Goal: Task Accomplishment & Management: Manage account settings

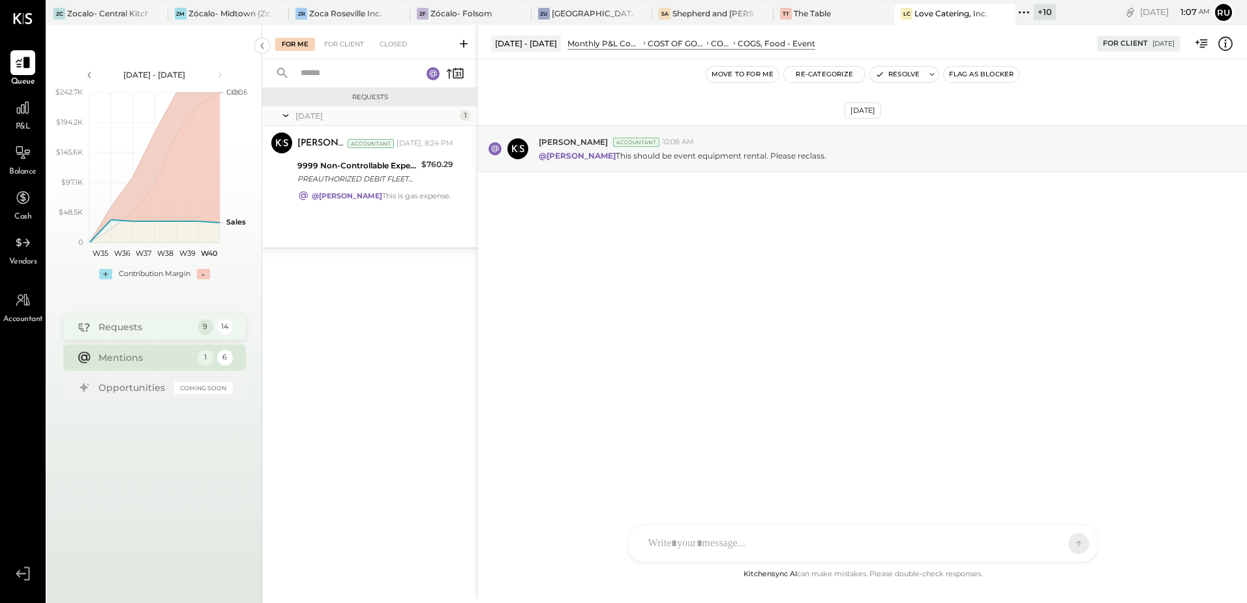
click at [119, 326] on div "Requests" at bounding box center [145, 326] width 93 height 13
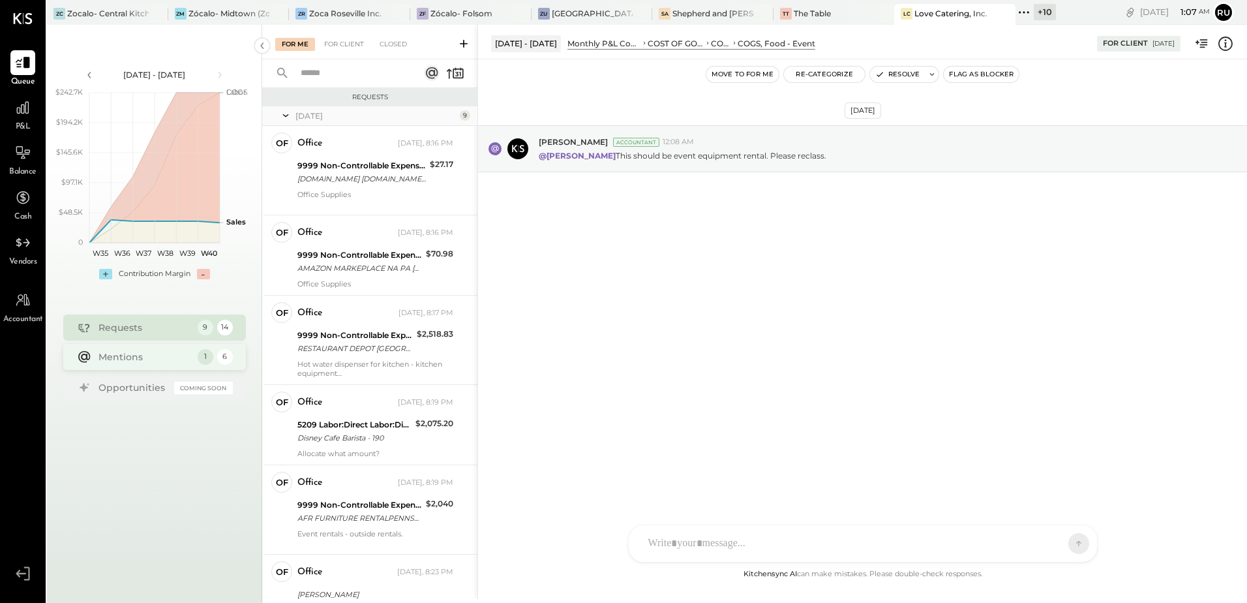
click at [130, 361] on div "Mentions" at bounding box center [145, 356] width 93 height 13
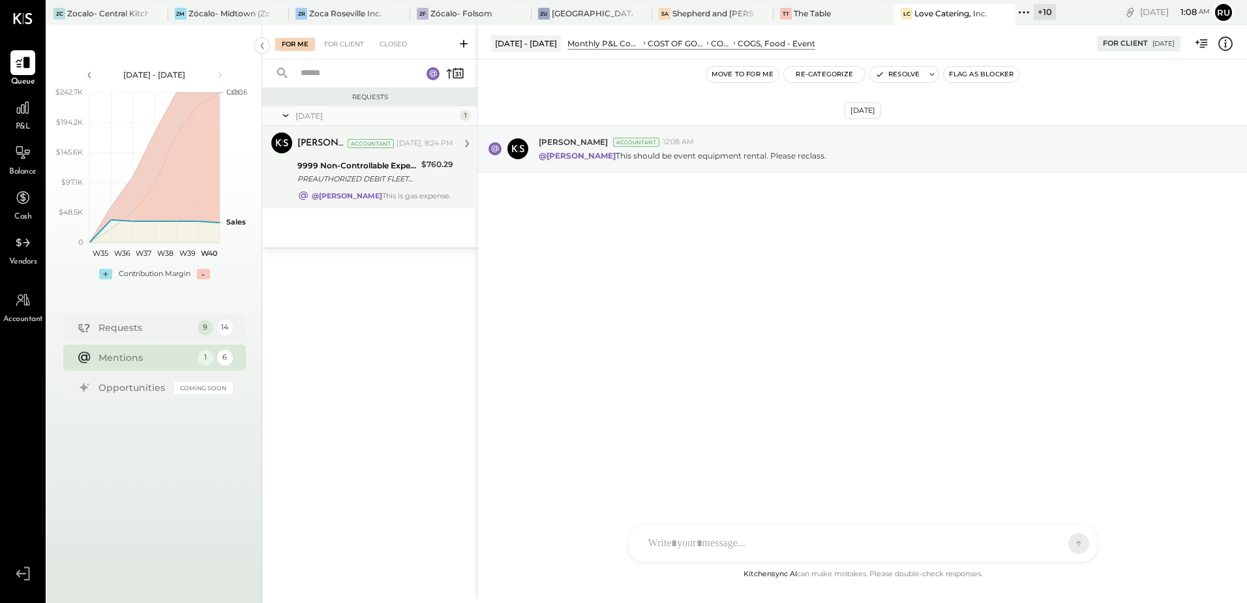
click at [418, 194] on div "@Rushabh Shah This is gas expense." at bounding box center [381, 195] width 139 height 9
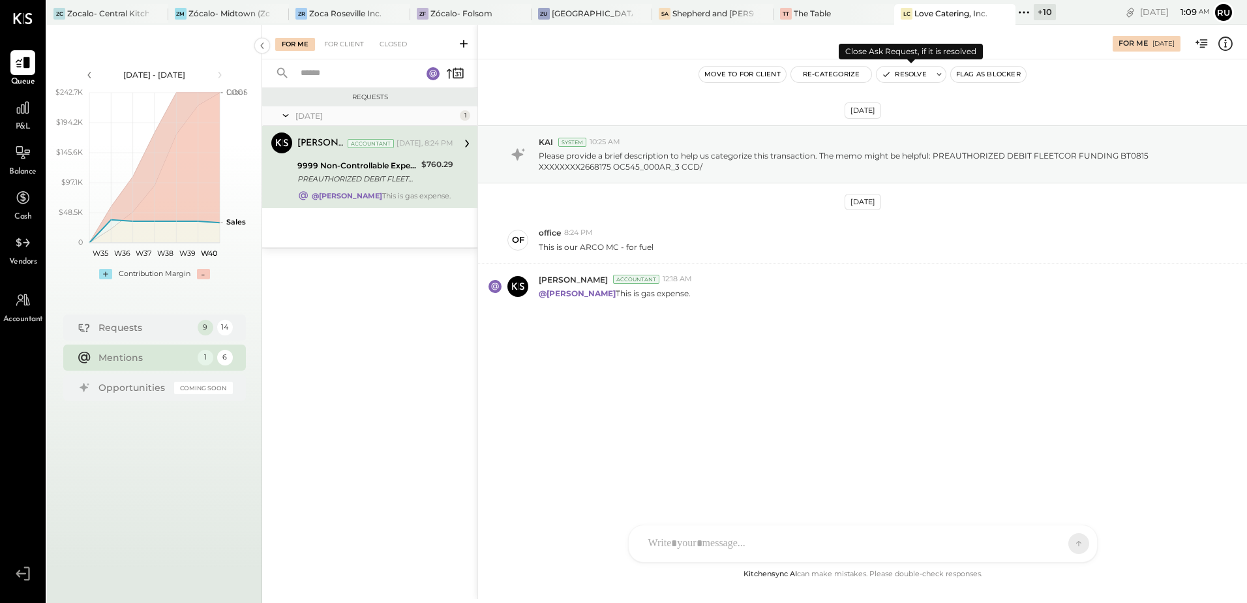
click at [914, 71] on button "Resolve" at bounding box center [904, 75] width 55 height 16
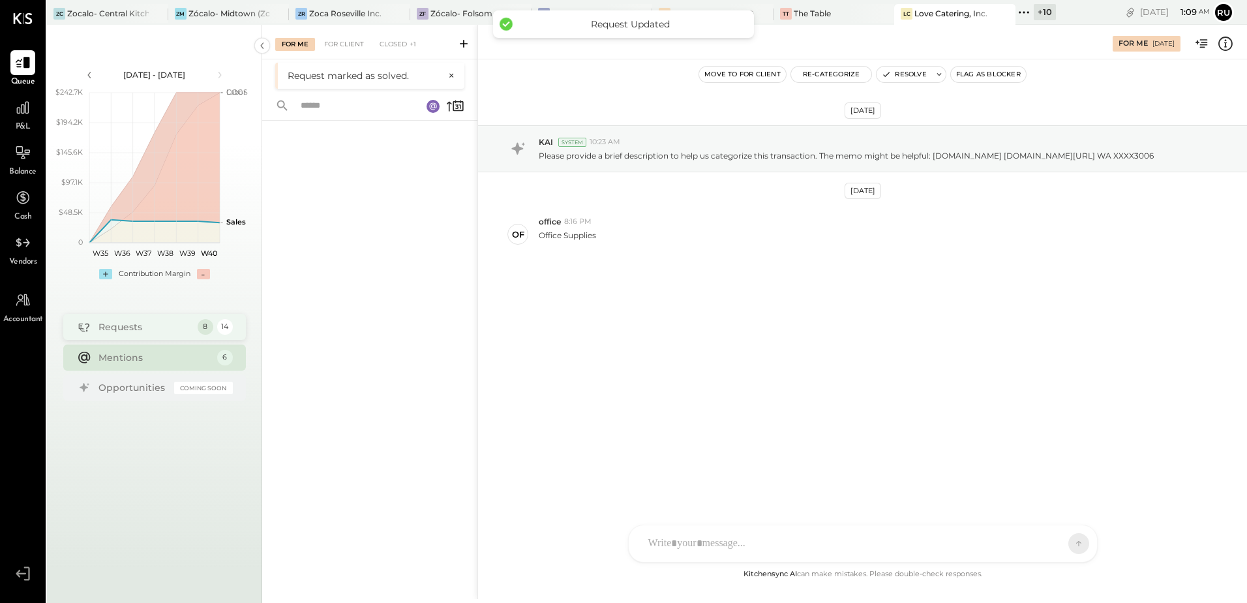
click at [128, 328] on div "Requests" at bounding box center [145, 326] width 93 height 13
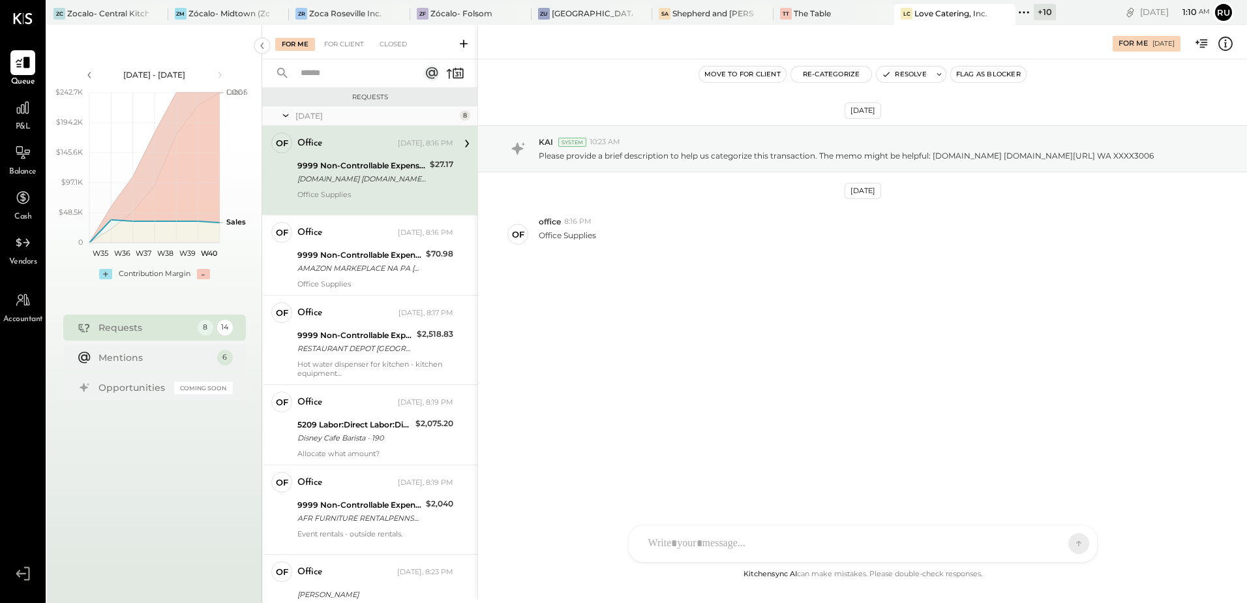
click at [362, 175] on div "AMAZON.COM AMZN.COM/BILL WA XXXX3006" at bounding box center [361, 178] width 129 height 13
click at [841, 72] on button "Re-Categorize" at bounding box center [831, 75] width 81 height 16
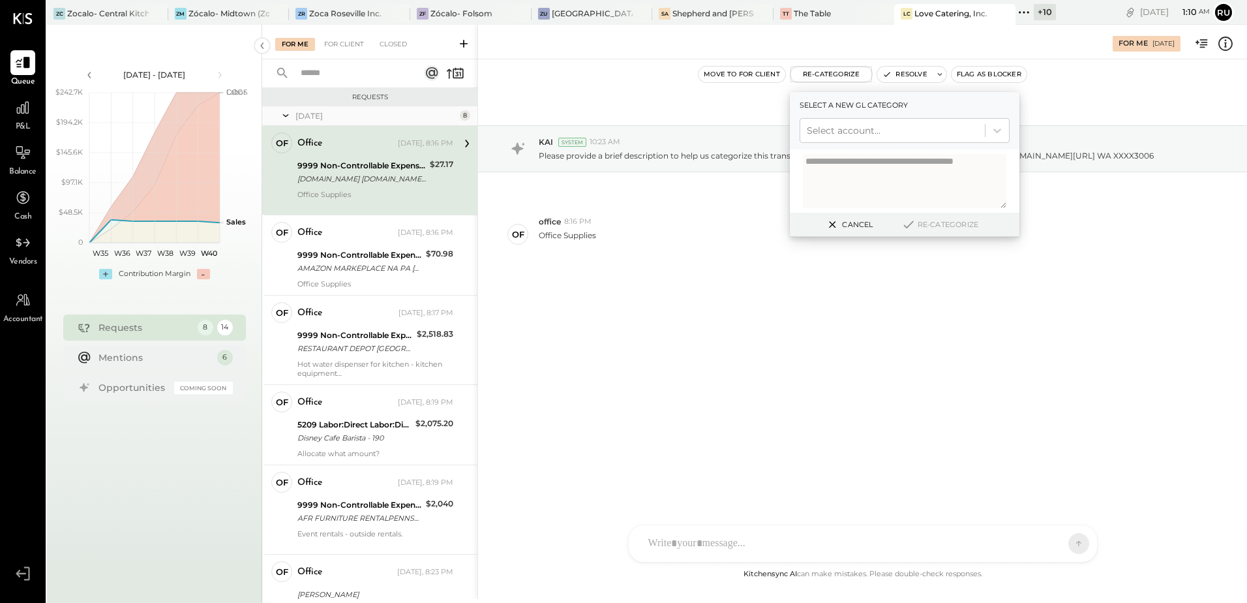
click at [847, 164] on textarea at bounding box center [905, 181] width 204 height 54
click at [846, 132] on div at bounding box center [893, 131] width 172 height 16
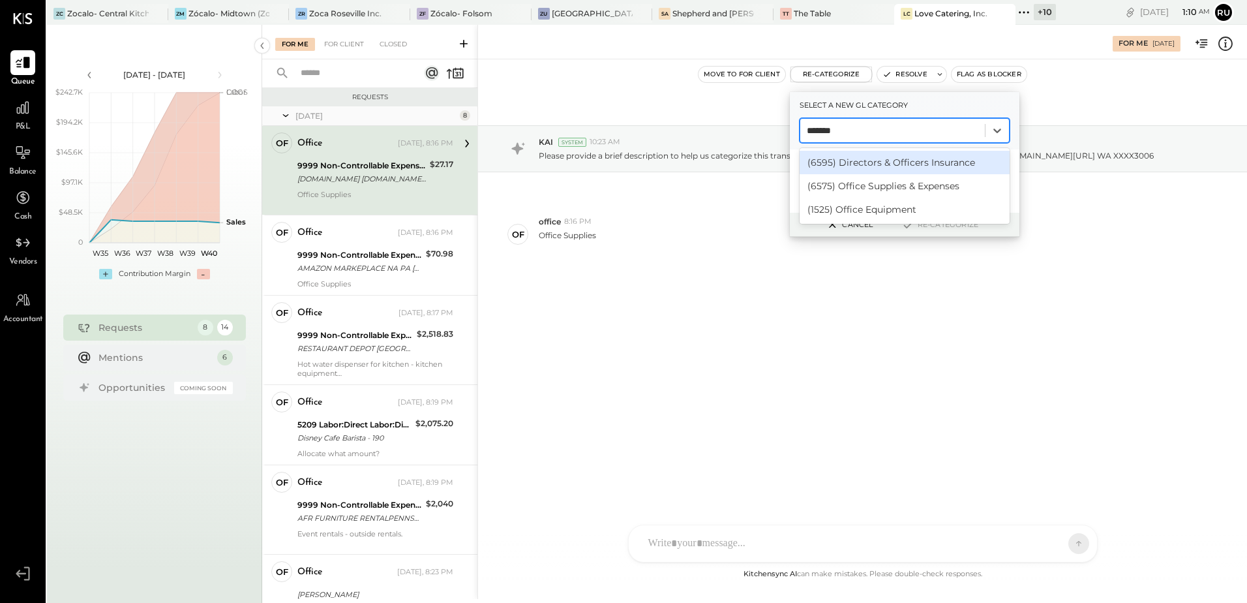
type input "********"
click at [865, 168] on div "(6575) Office Supplies & Expenses" at bounding box center [905, 162] width 210 height 23
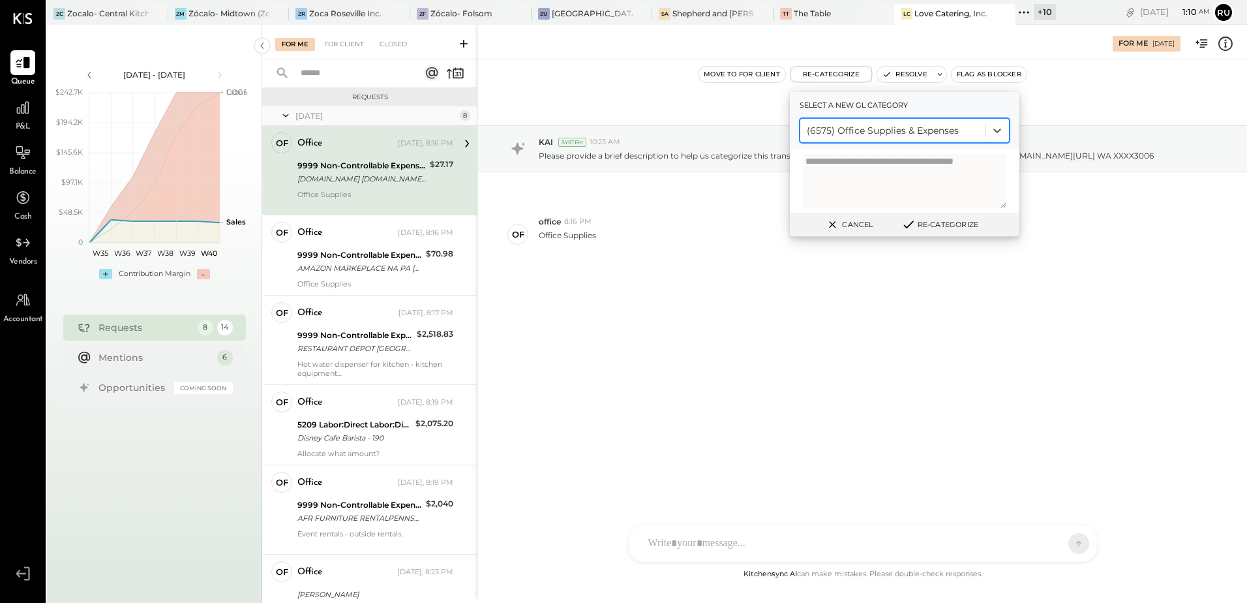
click at [860, 177] on textarea at bounding box center [905, 181] width 204 height 54
type textarea "**********"
click at [939, 222] on button "Re-Categorize" at bounding box center [940, 225] width 86 height 16
click at [951, 225] on button "Re-Categorize" at bounding box center [945, 225] width 86 height 16
click at [955, 224] on button "Re-Categorize" at bounding box center [945, 225] width 86 height 16
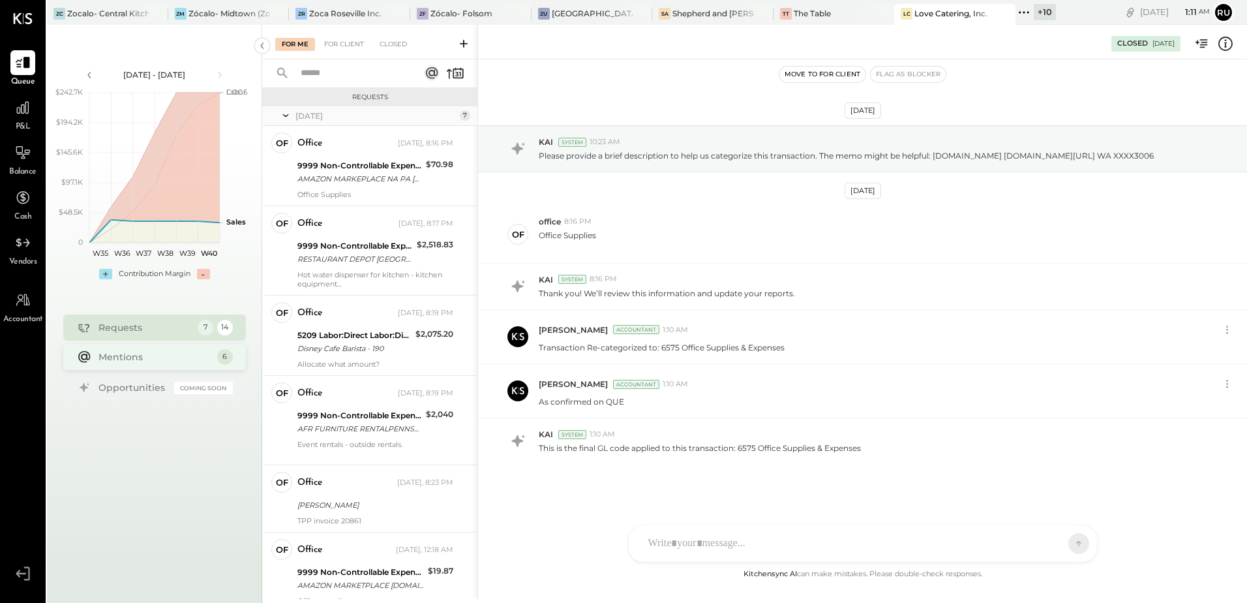
click at [136, 362] on div "Mentions" at bounding box center [155, 356] width 112 height 13
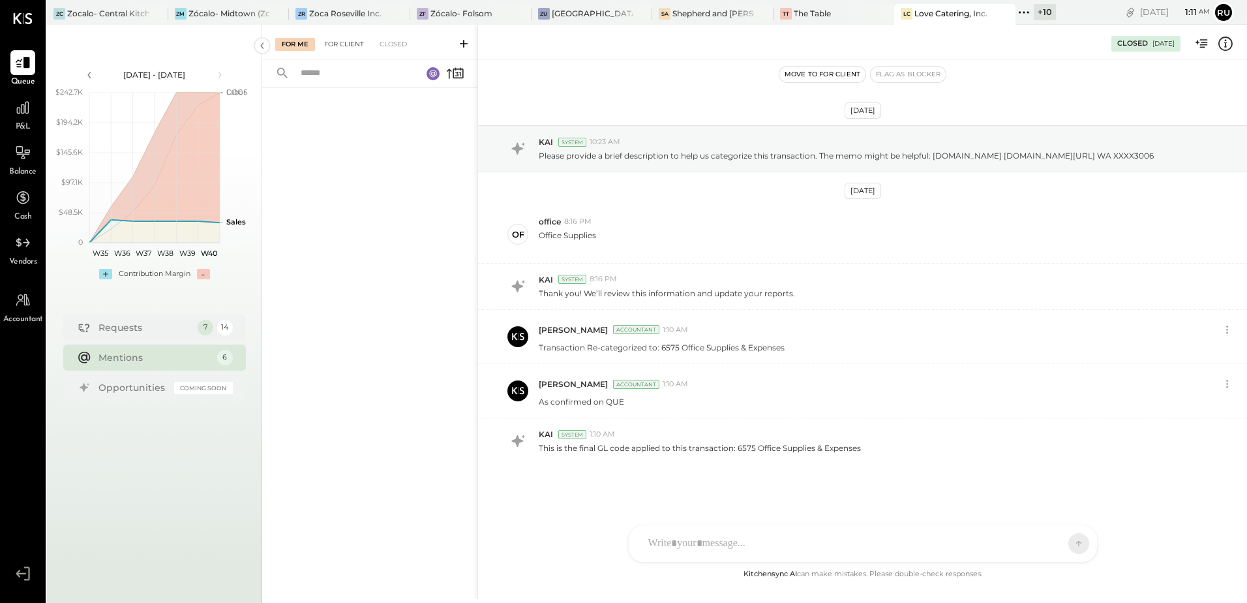
click at [339, 44] on div "For Client" at bounding box center [344, 44] width 53 height 13
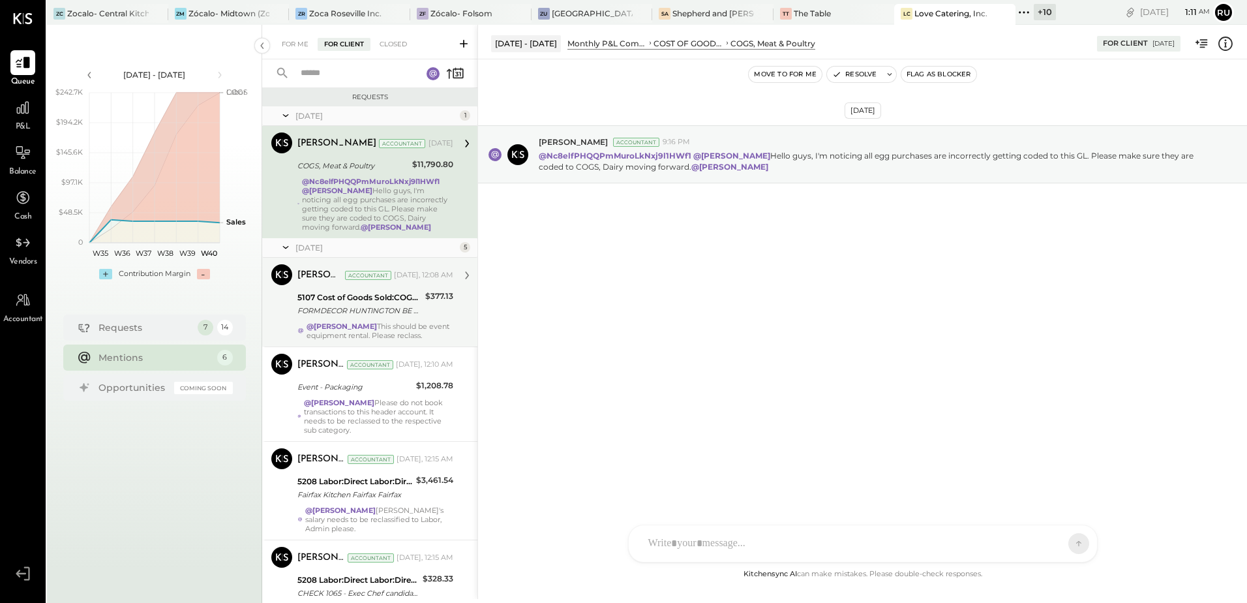
click at [359, 310] on div "FORMDECOR HUNTINGTON BE CA" at bounding box center [359, 310] width 124 height 13
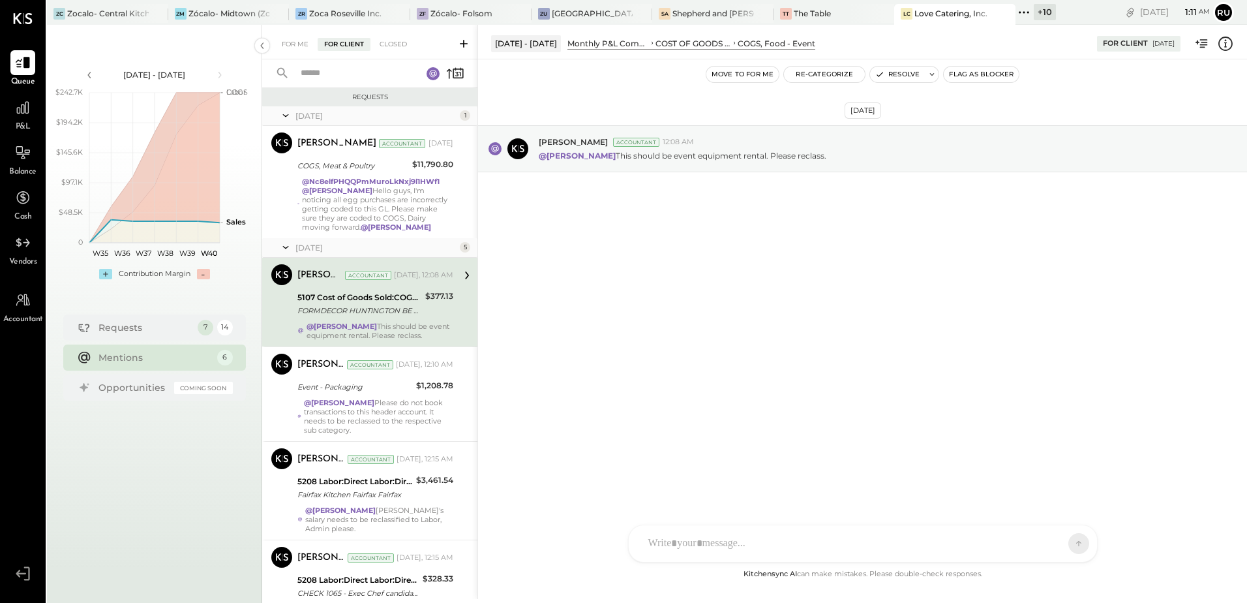
click at [377, 299] on div "5107 Cost of Goods Sold:COGS, Food - Event" at bounding box center [359, 297] width 124 height 13
click at [720, 535] on div at bounding box center [851, 543] width 419 height 29
click at [1068, 543] on icon at bounding box center [1067, 543] width 1 height 5
click at [902, 78] on button "Resolve" at bounding box center [897, 75] width 55 height 16
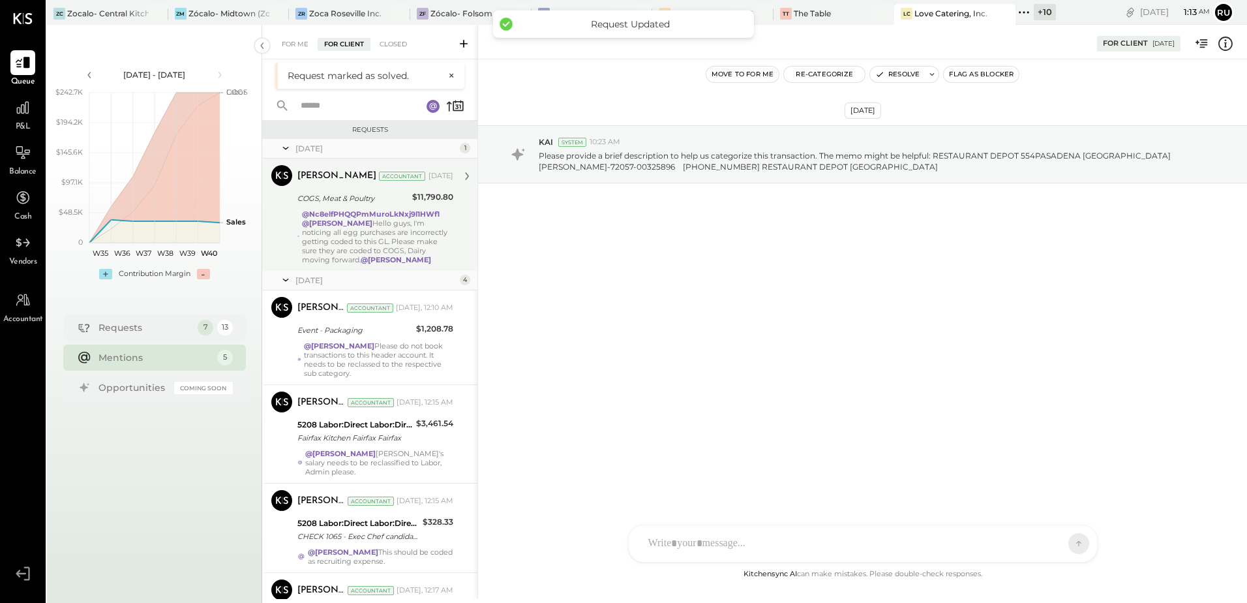
click at [391, 234] on div "@Nc8elfPHQQPmMuroLkNxj9l1HWf1 @[PERSON_NAME] Hello guys, I'm noticing all egg p…" at bounding box center [377, 236] width 151 height 55
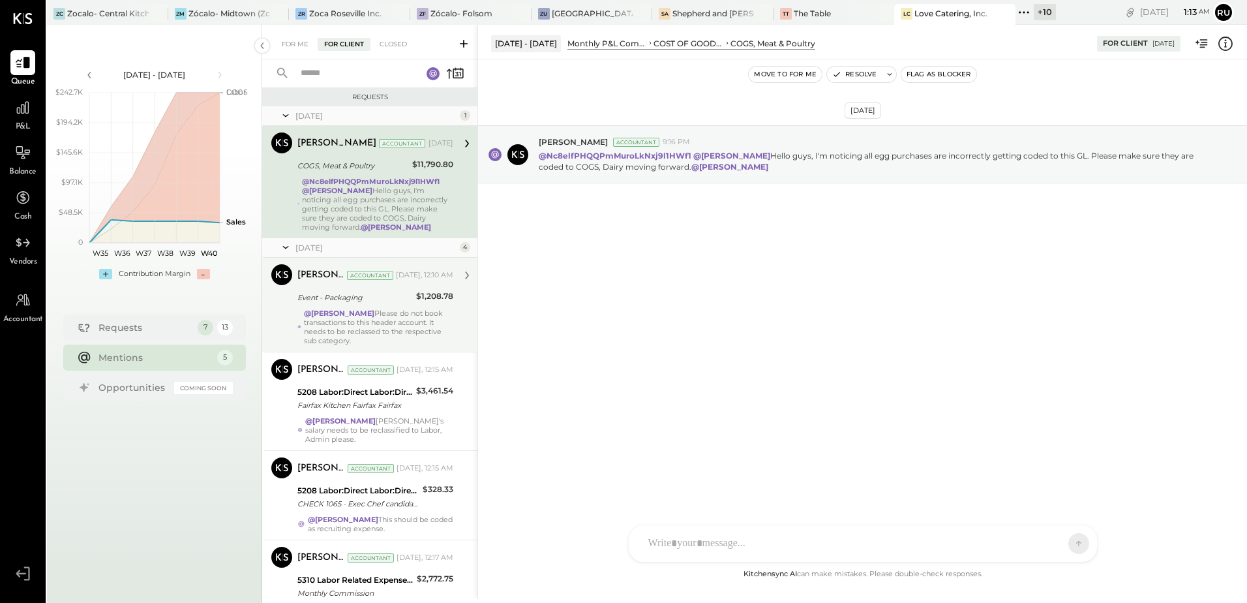
click at [354, 303] on div "Event - Packaging" at bounding box center [354, 297] width 115 height 13
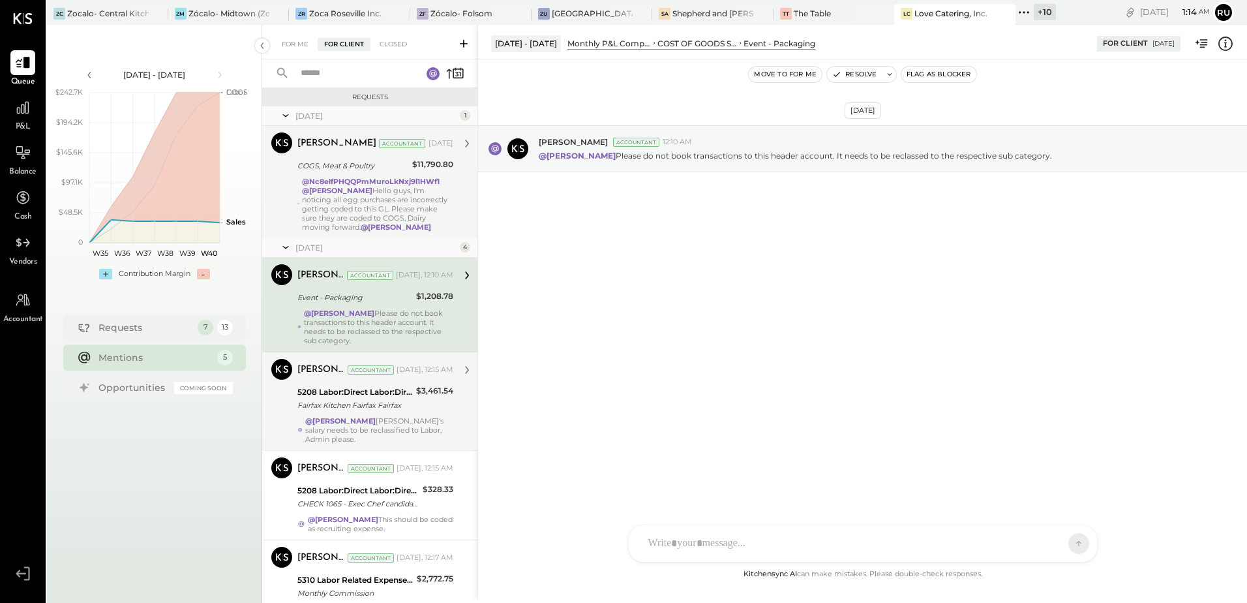
click at [389, 430] on div "@Rushabh Shah Marco's salary needs to be reclassified to Labor, Admin please." at bounding box center [379, 429] width 148 height 27
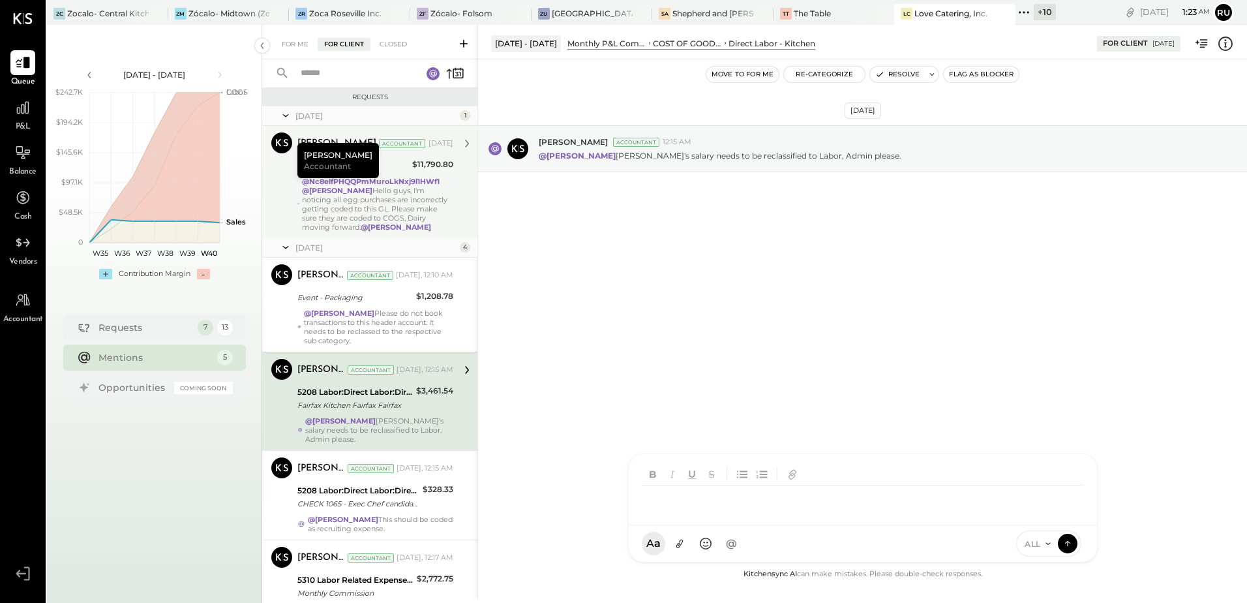
click at [778, 514] on div at bounding box center [851, 499] width 419 height 29
click at [765, 487] on div at bounding box center [863, 488] width 442 height 52
click at [1070, 543] on icon at bounding box center [1068, 542] width 12 height 13
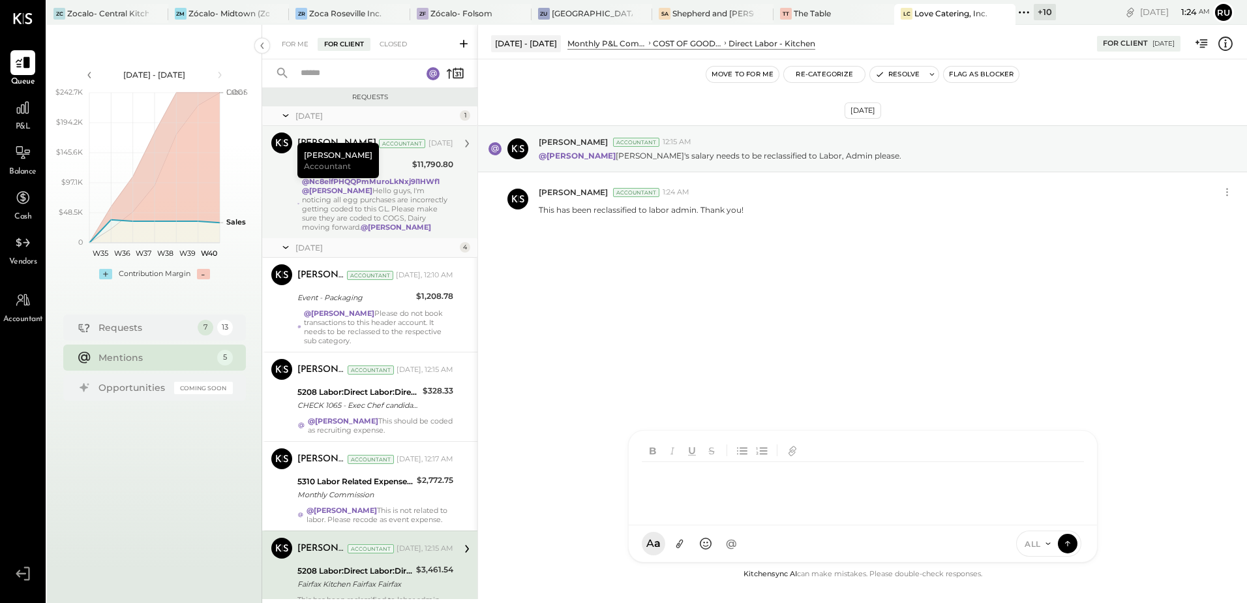
scroll to position [58, 0]
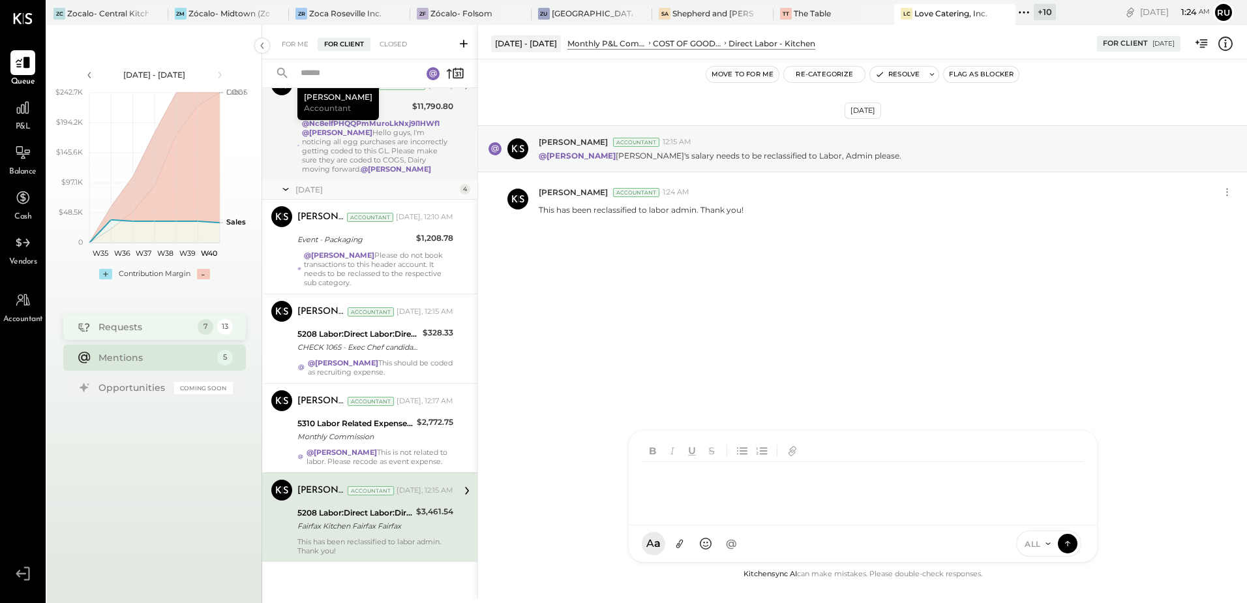
click at [125, 333] on div "Requests" at bounding box center [145, 326] width 93 height 13
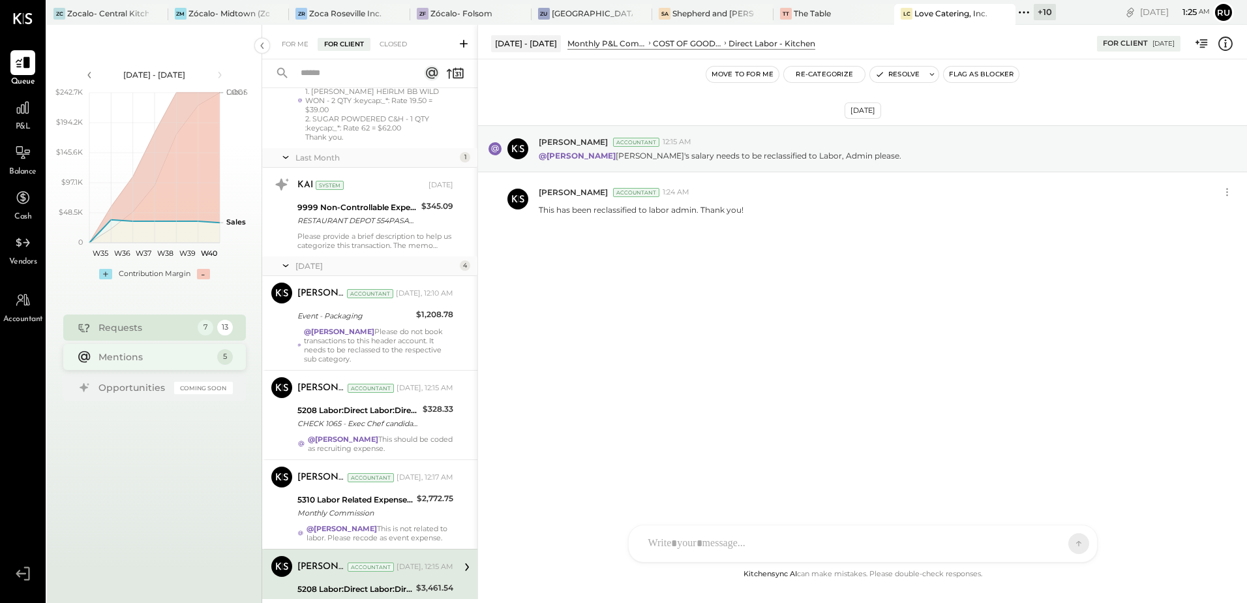
scroll to position [716, 0]
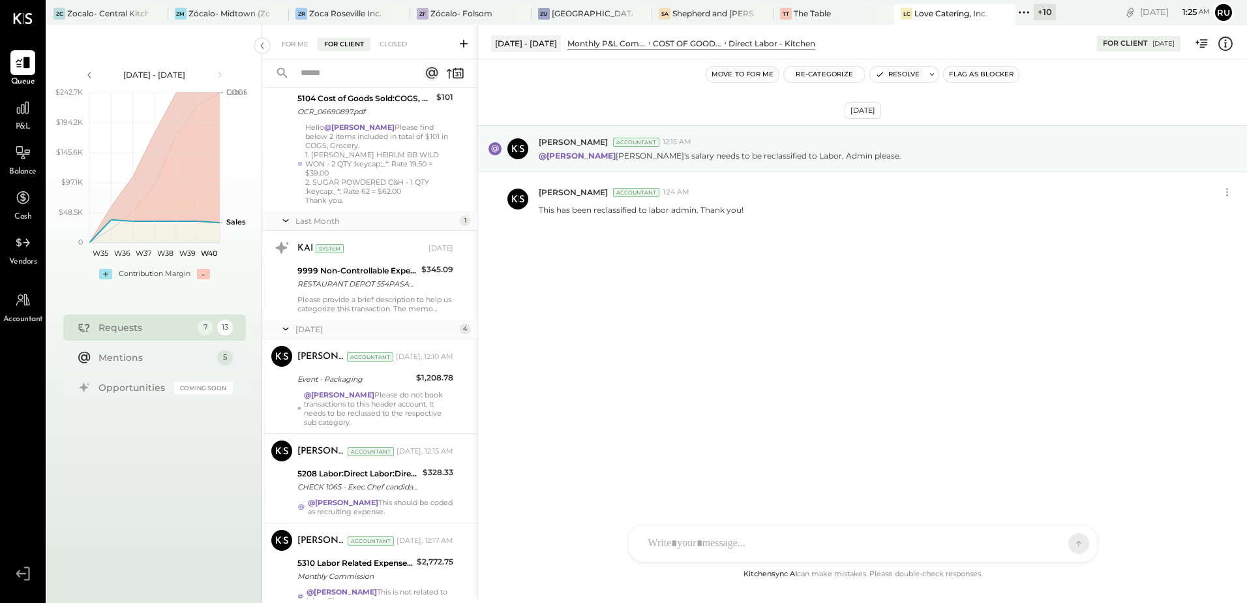
drag, startPoint x: 134, startPoint y: 327, endPoint x: 252, endPoint y: 358, distance: 122.2
click at [134, 327] on div "Requests" at bounding box center [145, 327] width 93 height 13
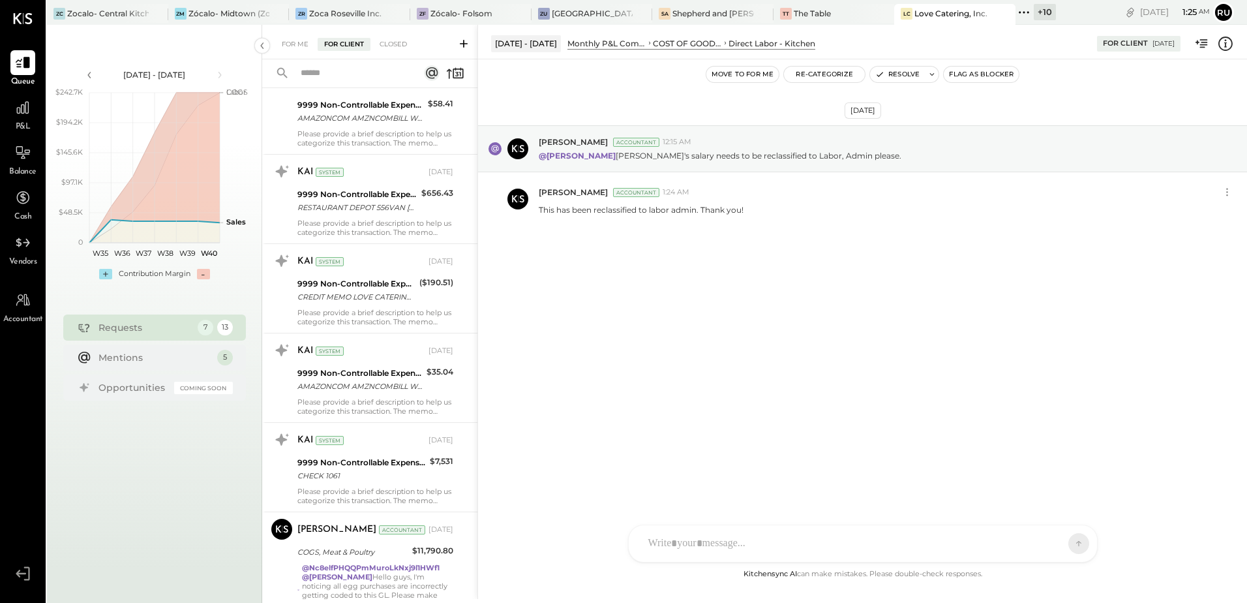
scroll to position [0, 0]
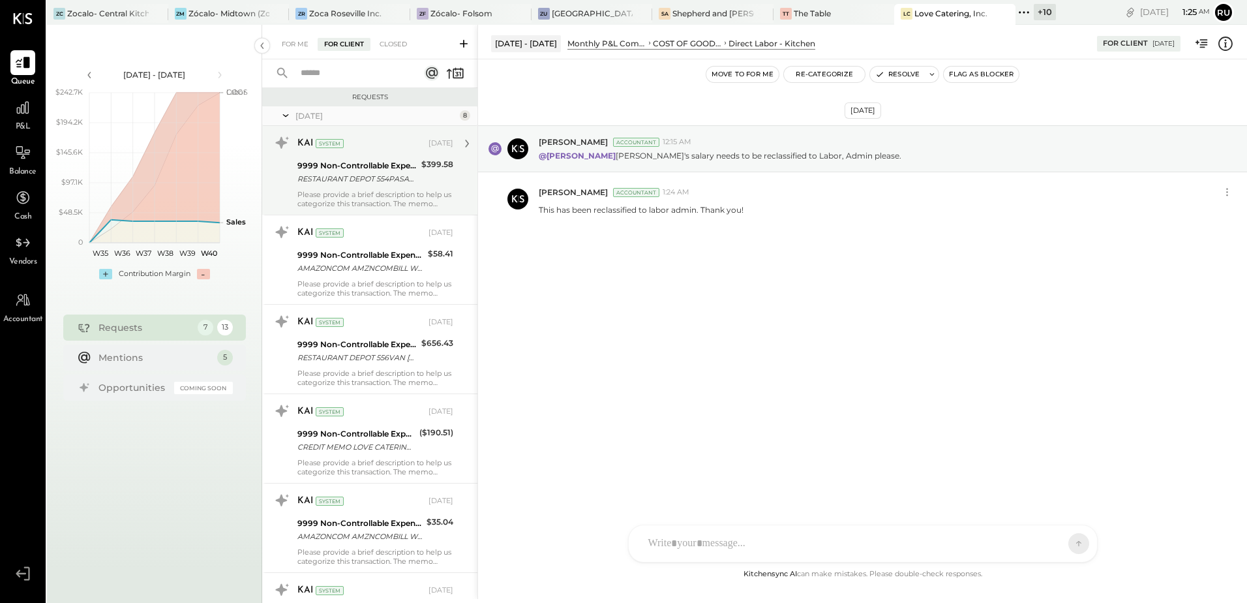
click at [371, 183] on div "RESTAURANT DEPOT 554PASADENA [GEOGRAPHIC_DATA][PERSON_NAME]-72057-00325896 [PHO…" at bounding box center [357, 178] width 120 height 13
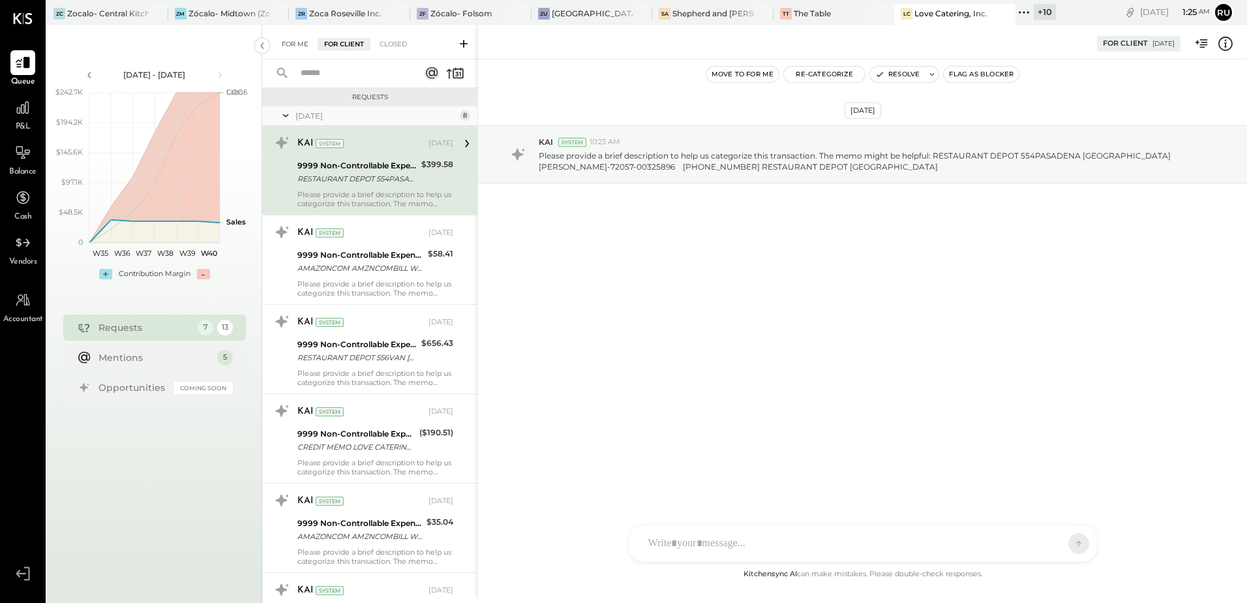
click at [289, 39] on div "For Me" at bounding box center [295, 44] width 40 height 13
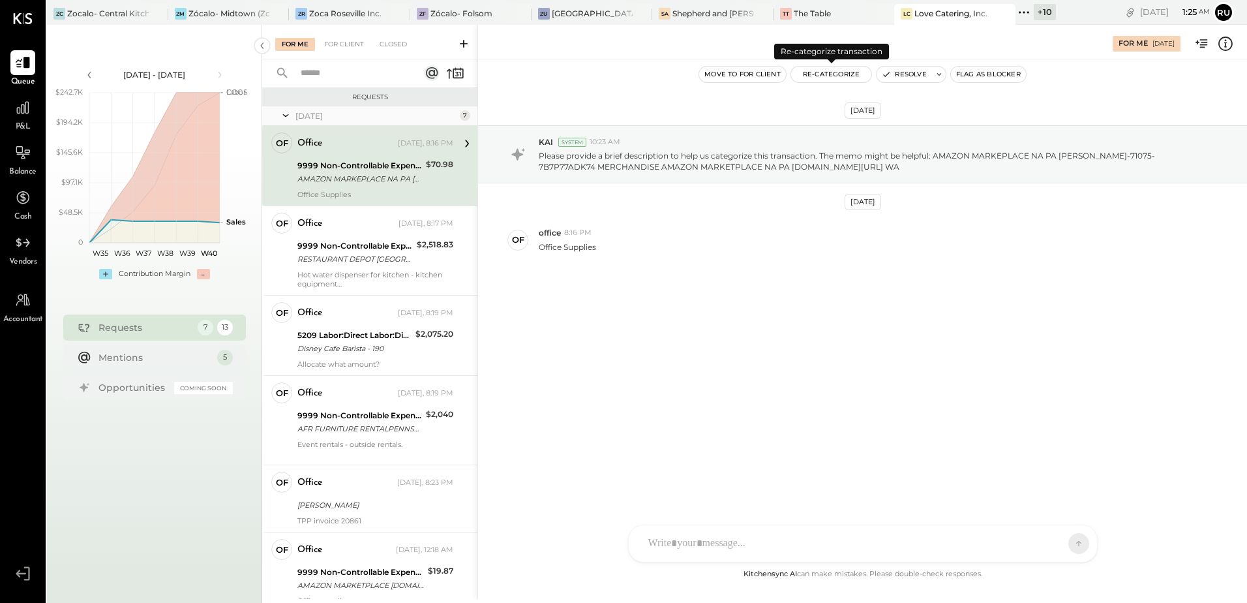
click at [828, 73] on button "Re-Categorize" at bounding box center [831, 75] width 81 height 16
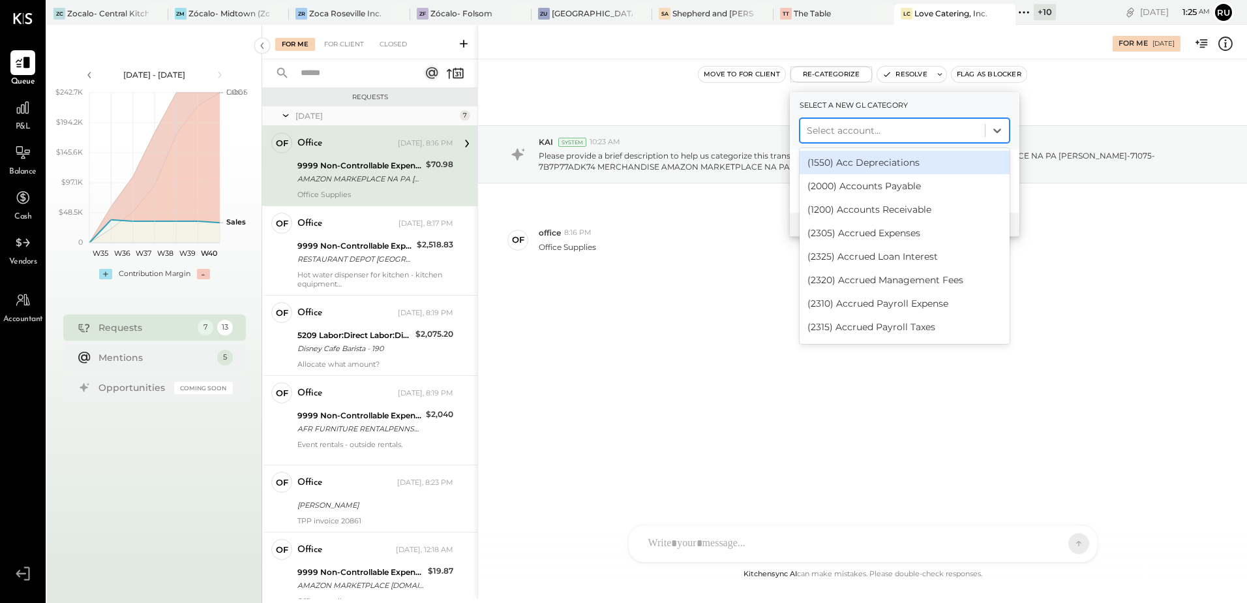
click at [866, 134] on div at bounding box center [893, 131] width 172 height 16
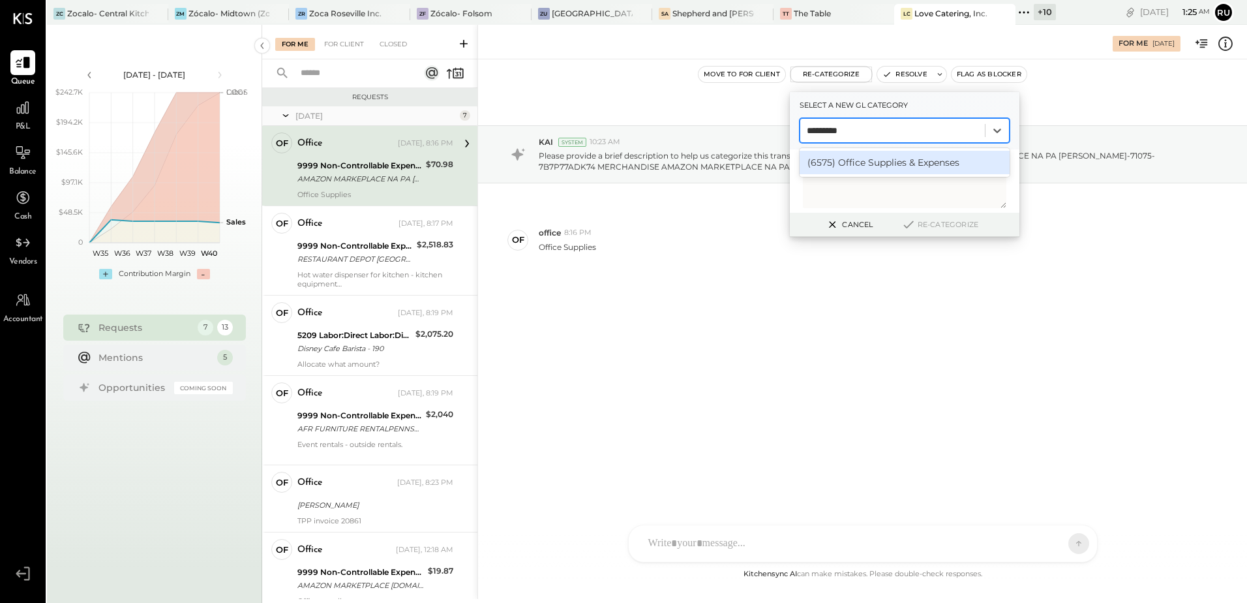
type input "**********"
click at [964, 161] on div "(6575) Office Supplies & Expenses" at bounding box center [905, 162] width 210 height 23
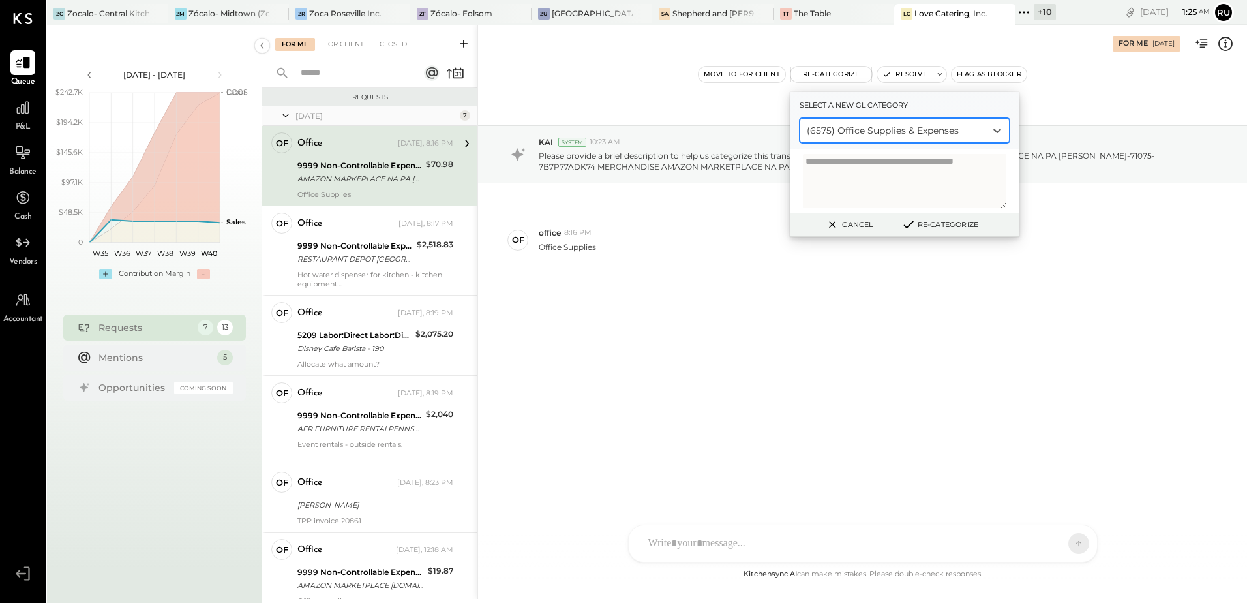
click at [901, 175] on textarea at bounding box center [905, 181] width 204 height 54
type textarea "**********"
click at [946, 226] on button "Re-Categorize" at bounding box center [940, 225] width 86 height 16
click at [943, 224] on button "Re-Categorize" at bounding box center [945, 225] width 86 height 16
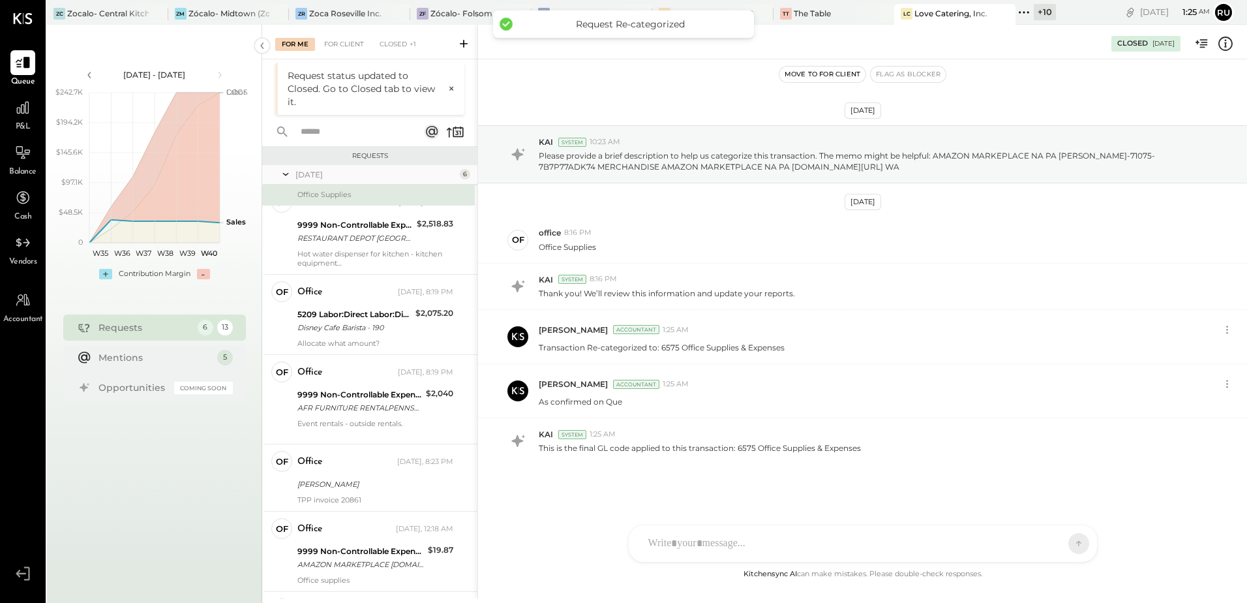
click at [943, 224] on div "of office 8:16 PM Office Supplies" at bounding box center [862, 240] width 769 height 46
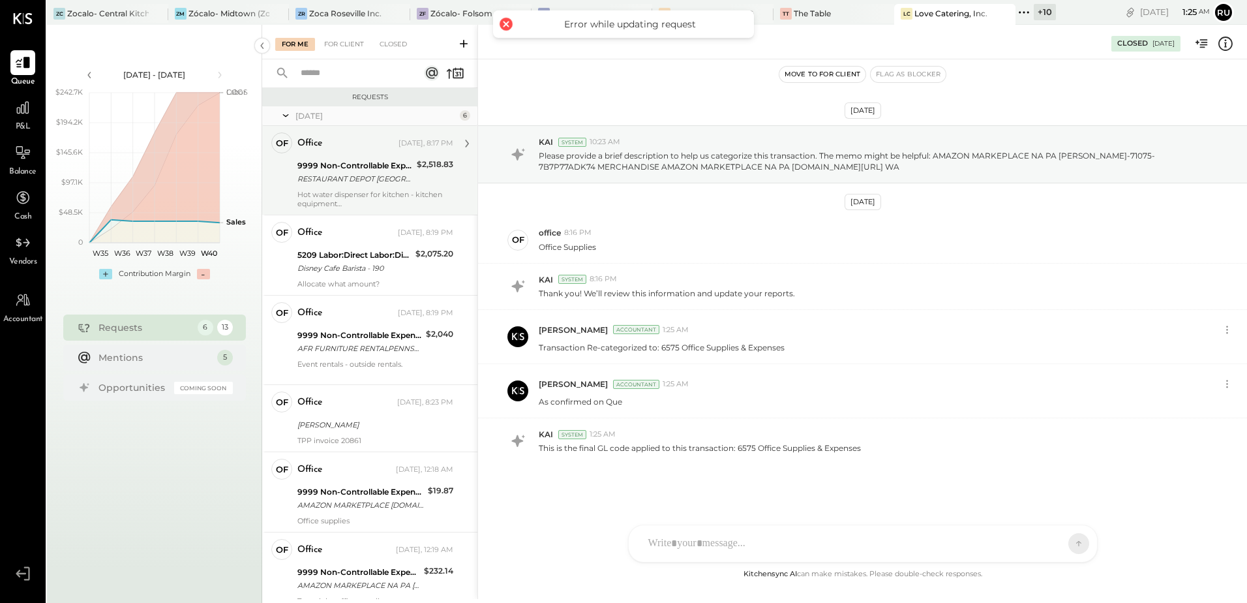
click at [353, 175] on div "RESTAURANT DEPOT WHITESTONE NY ALBERTO ZEPEDA-71091-E5JHW4ED 000641198 91107 RE…" at bounding box center [354, 178] width 115 height 13
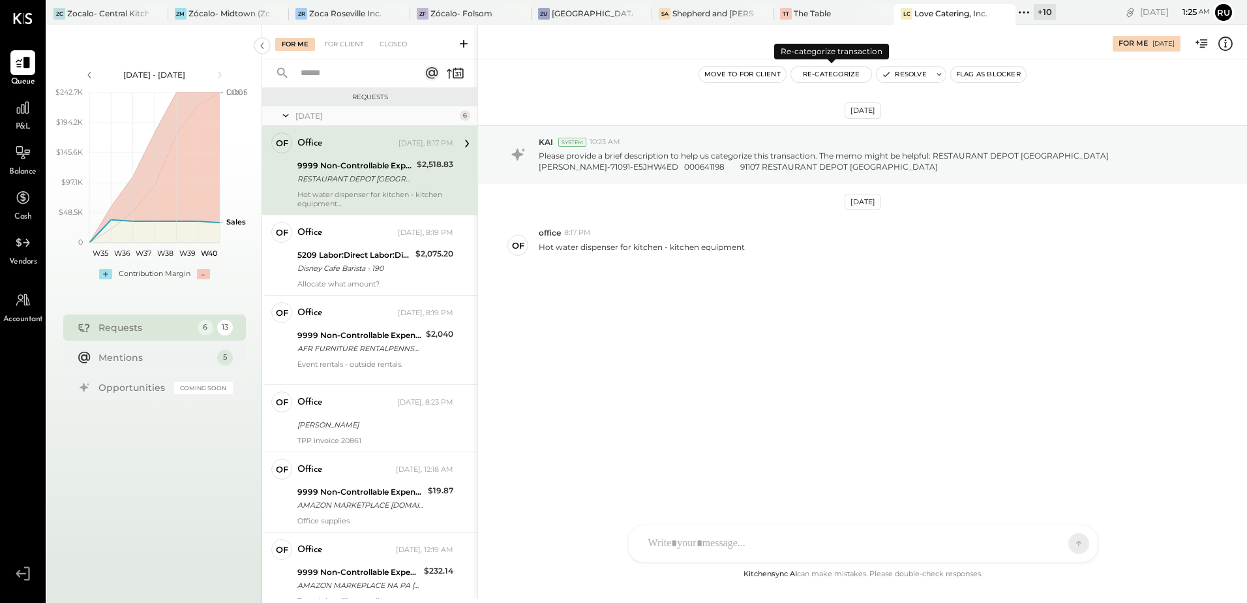
click at [822, 79] on button "Re-Categorize" at bounding box center [831, 75] width 81 height 16
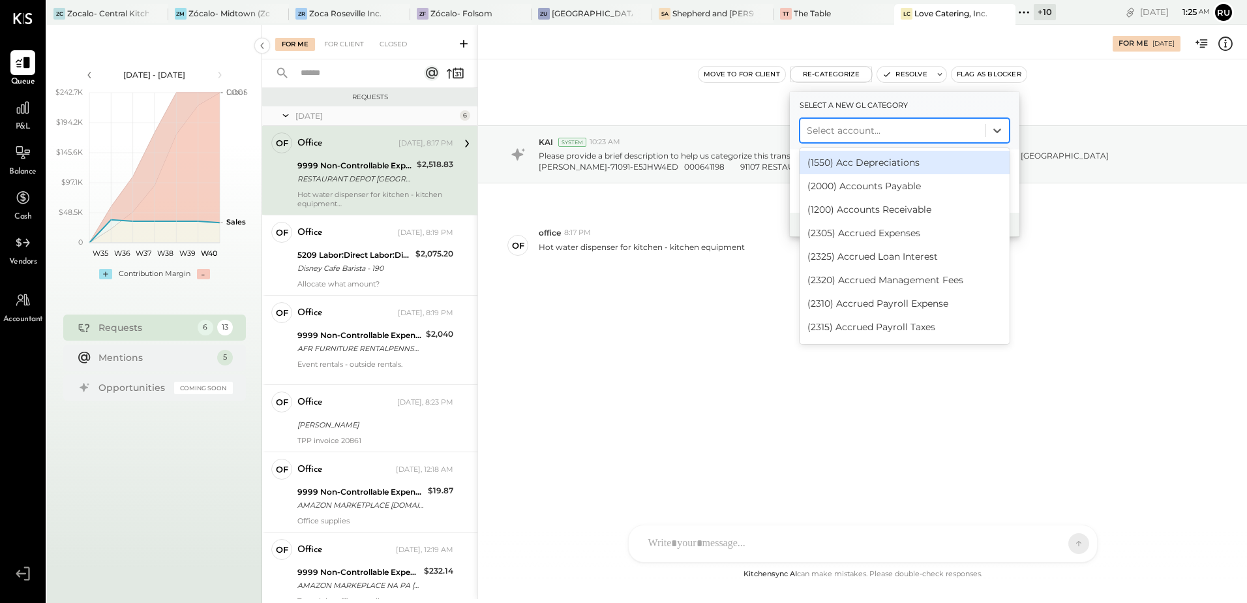
click at [834, 132] on div at bounding box center [893, 131] width 172 height 16
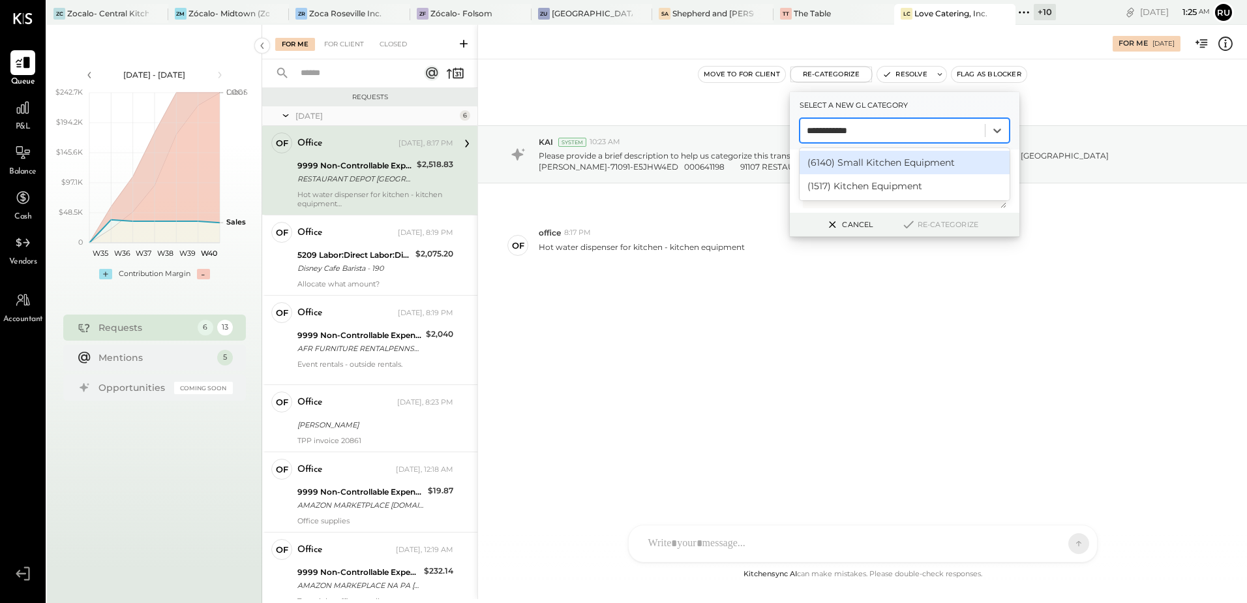
type input "**********"
click at [896, 166] on div "(6140) Small Kitchen Equipment" at bounding box center [905, 162] width 210 height 23
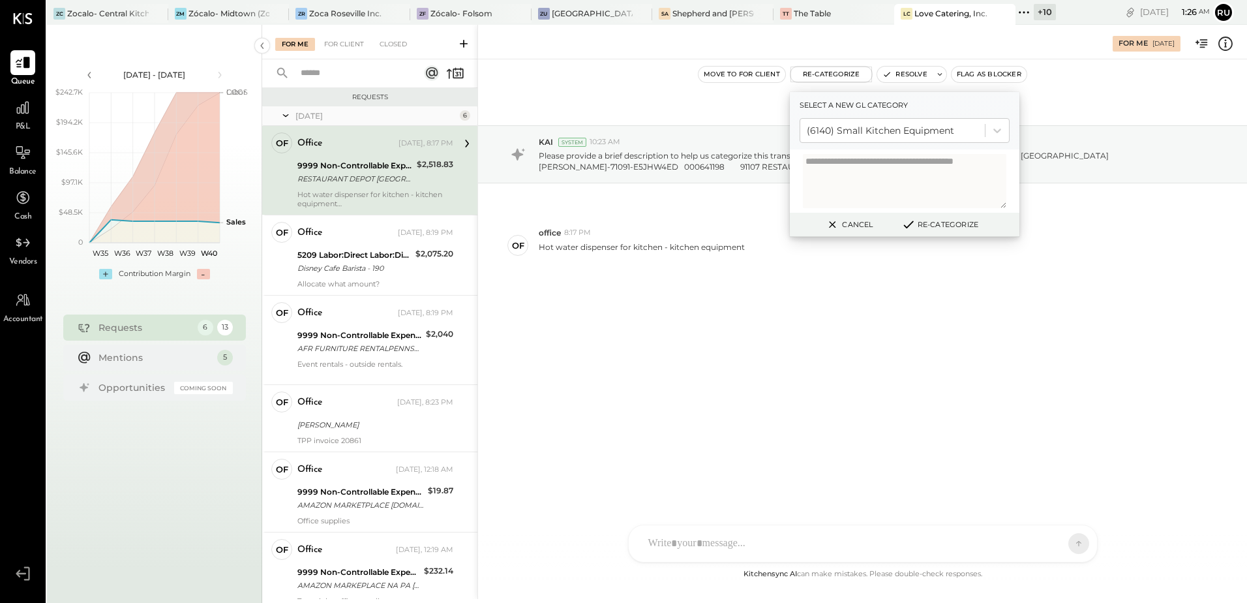
click at [883, 170] on textarea at bounding box center [905, 181] width 204 height 54
type textarea "**********"
click at [938, 225] on button "Re-Categorize" at bounding box center [940, 225] width 86 height 16
click at [924, 226] on button "Re-Categorize" at bounding box center [945, 225] width 86 height 16
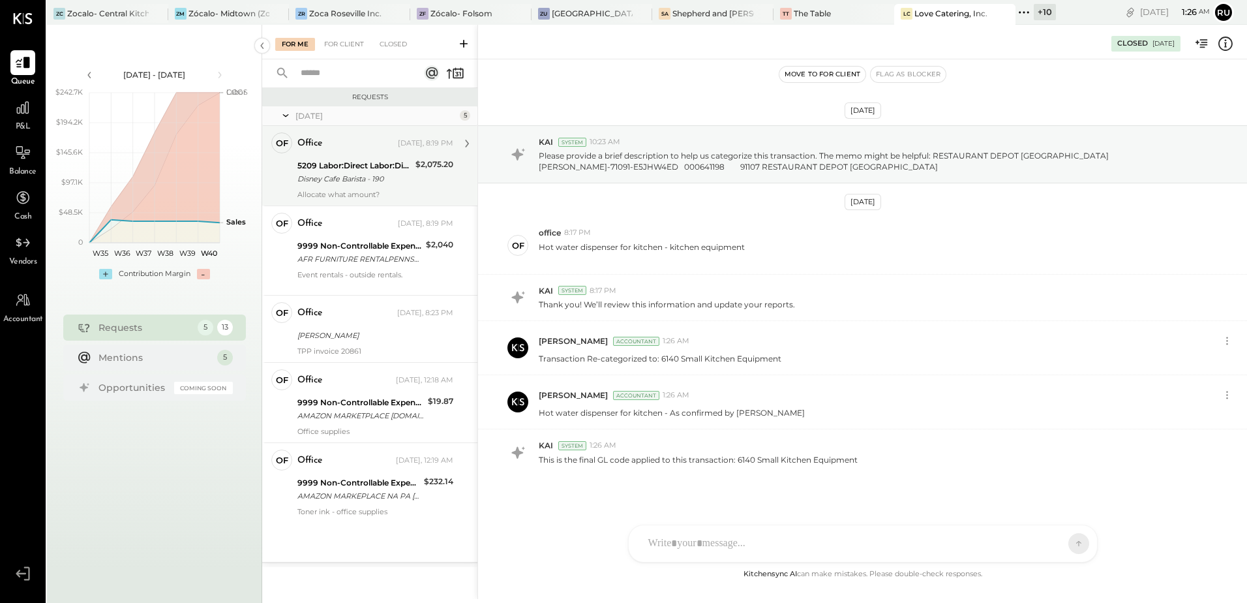
click at [354, 172] on div "Disney Cafe Barista - 190" at bounding box center [354, 178] width 114 height 13
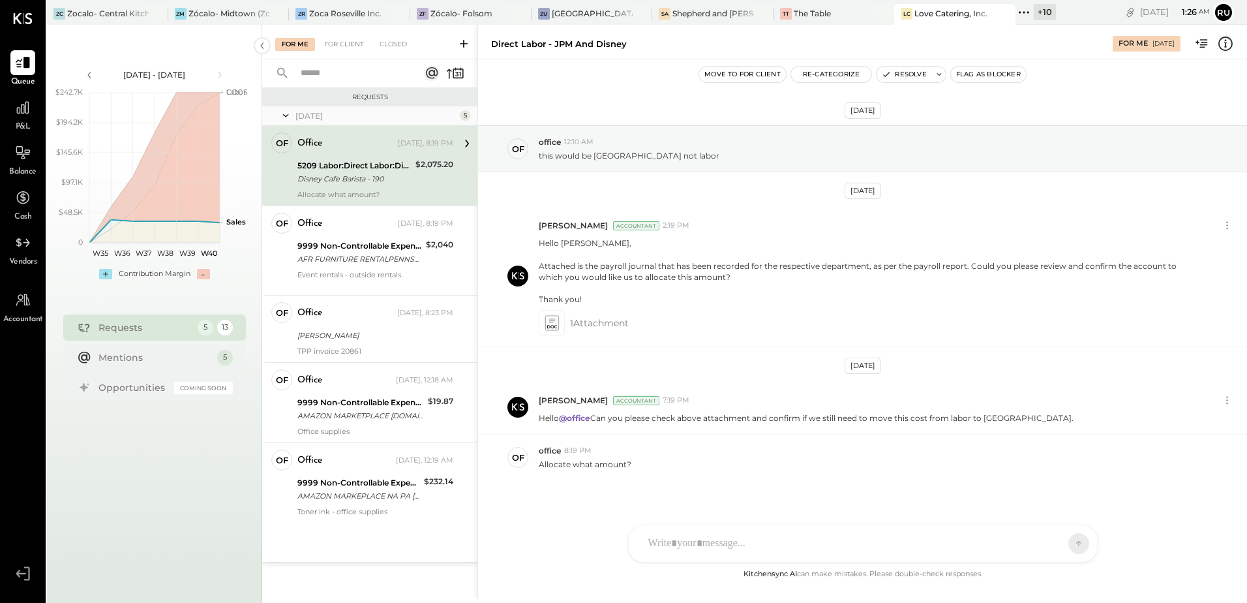
scroll to position [12, 0]
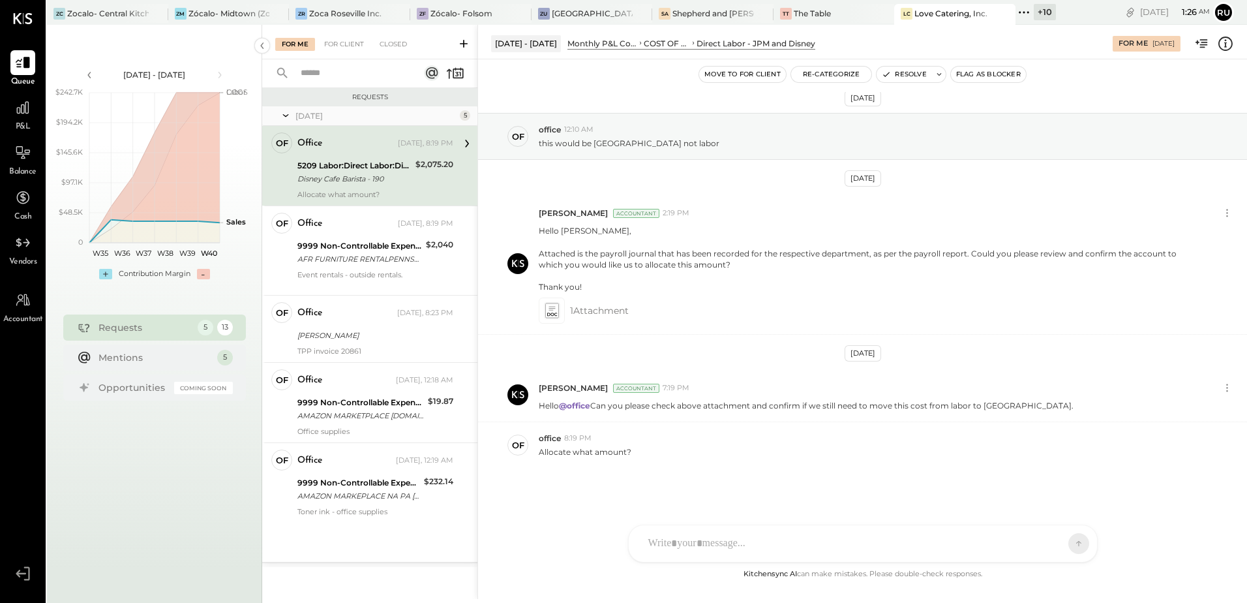
click at [361, 161] on div "5209 Labor:Direct Labor:Direct Labor - JPM and Disney" at bounding box center [354, 165] width 114 height 13
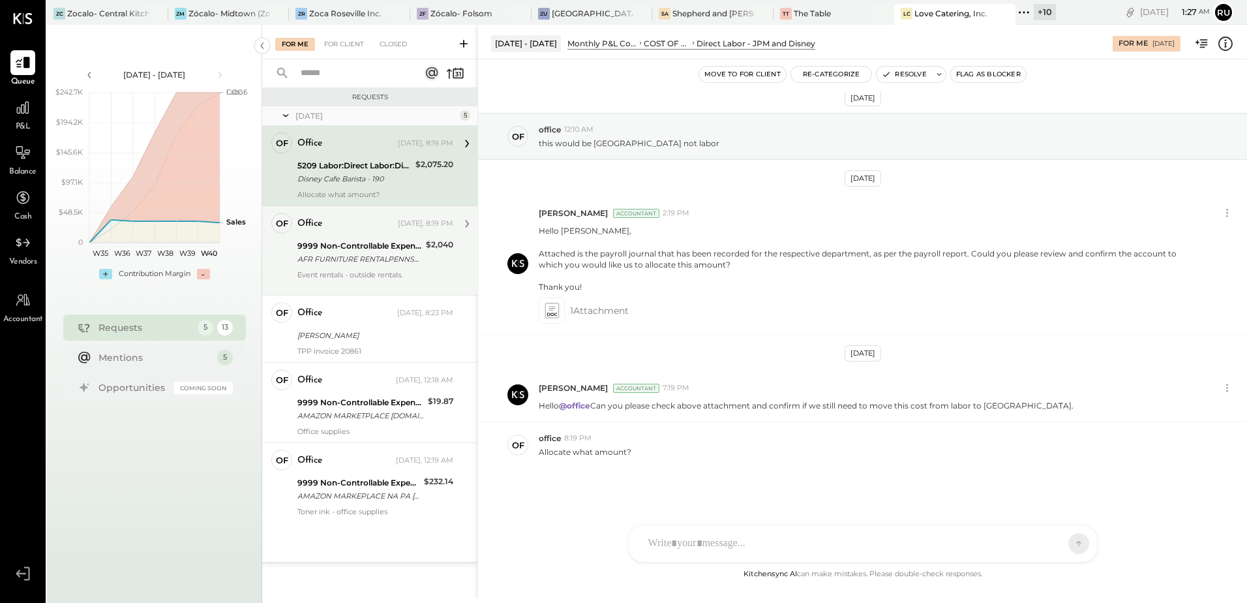
click at [360, 260] on div "AFR FURNITURE RENTALPENNSAUKEN NJ" at bounding box center [359, 258] width 125 height 13
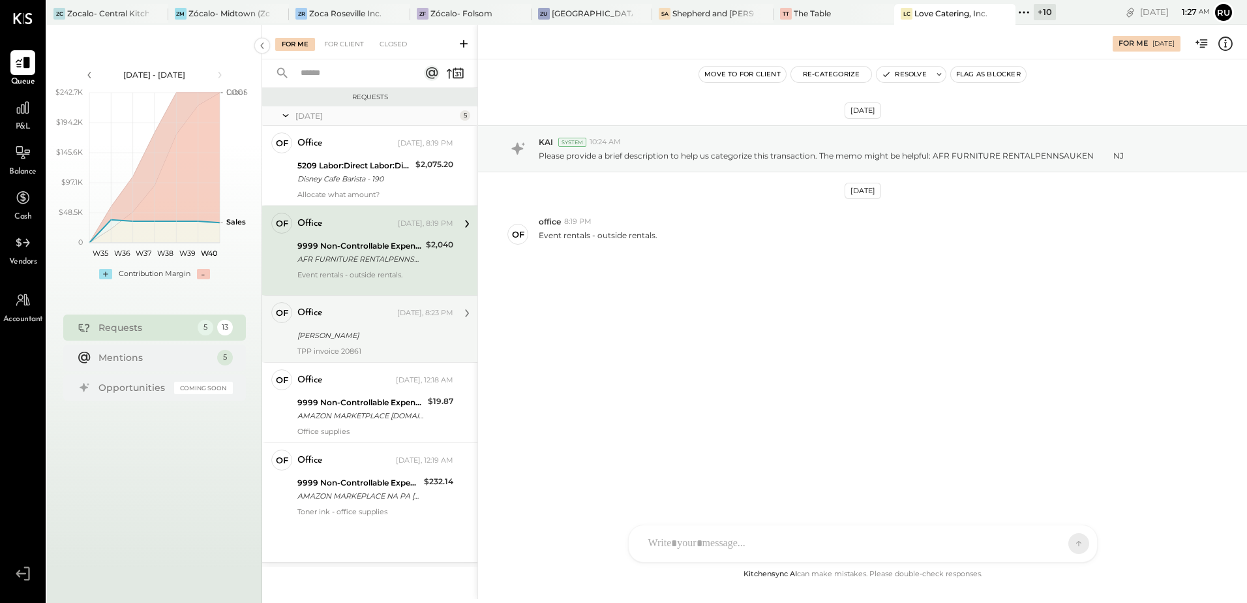
click at [360, 338] on div "Paul Heiman Sales" at bounding box center [373, 335] width 152 height 13
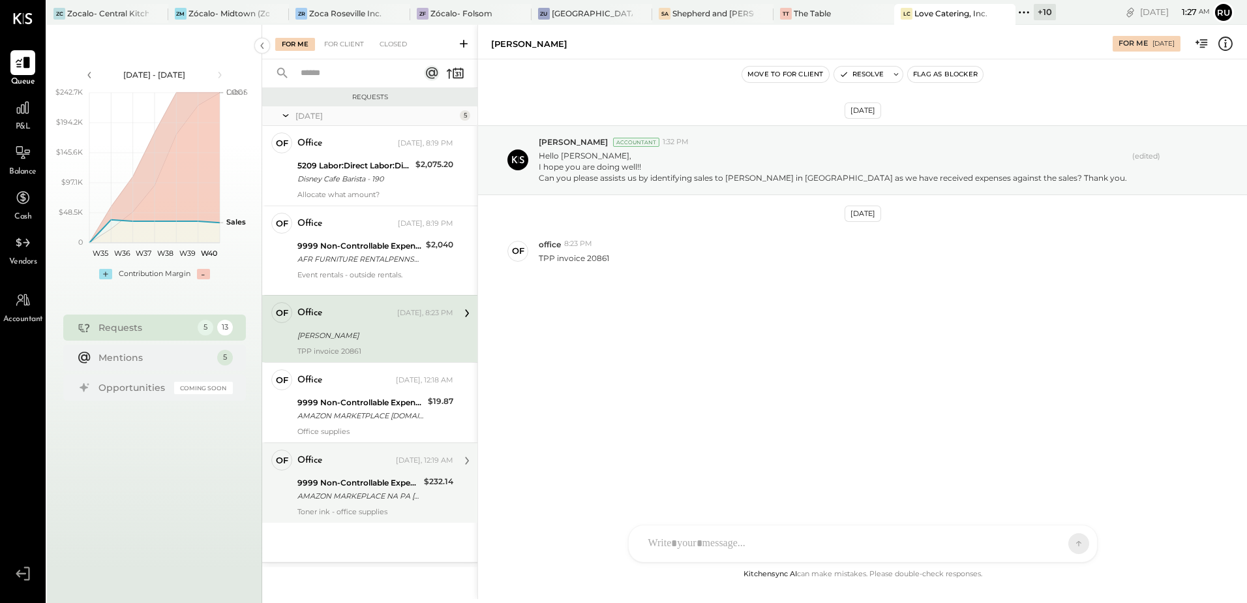
click at [357, 486] on div "9999 Non-Controllable Expenses:Other Income and Expenses:To Be Classified P&L" at bounding box center [358, 482] width 123 height 13
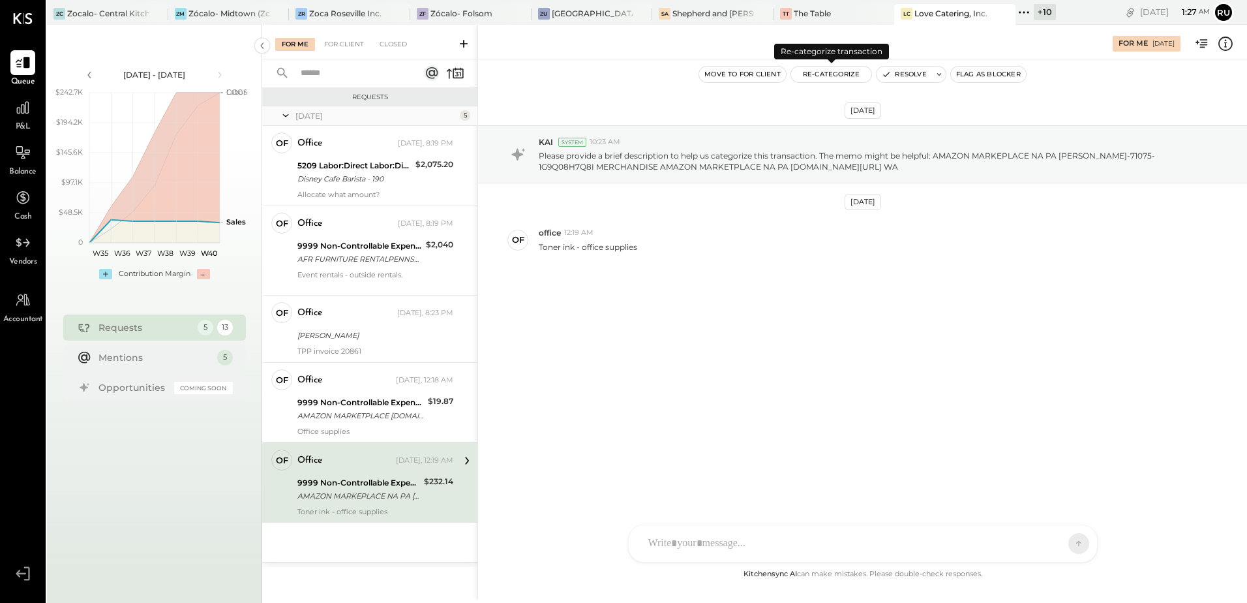
click at [844, 78] on button "Re-Categorize" at bounding box center [831, 75] width 81 height 16
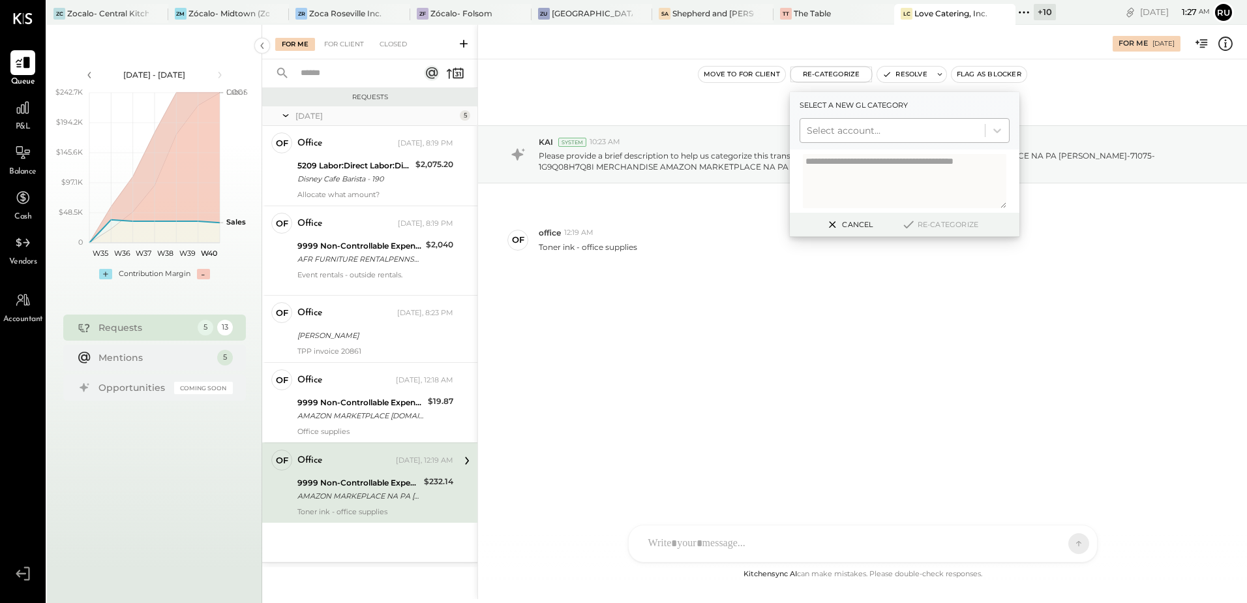
click at [844, 133] on div at bounding box center [893, 131] width 172 height 16
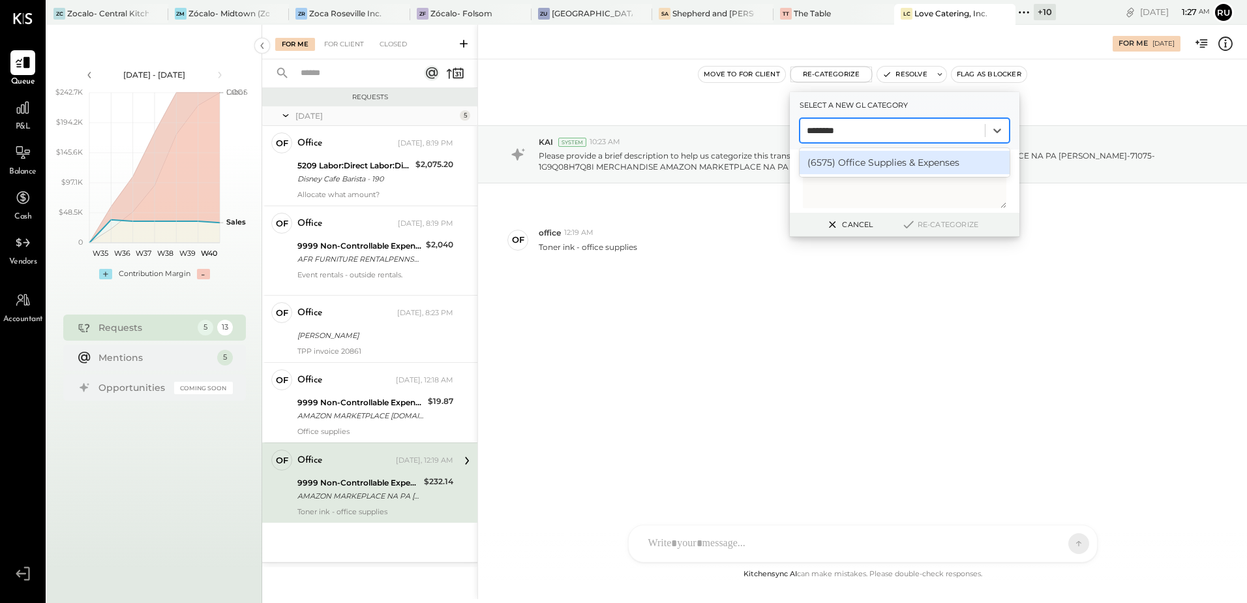
type input "*********"
click at [911, 157] on div "(6575) Office Supplies & Expenses" at bounding box center [905, 162] width 210 height 23
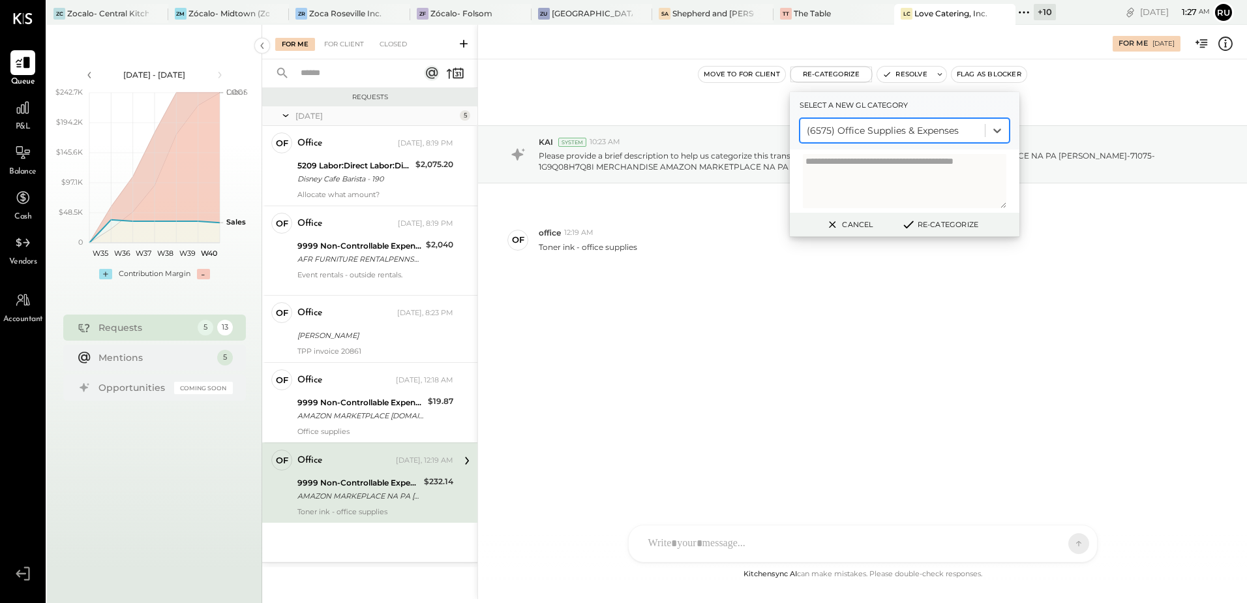
click at [935, 227] on button "Re-Categorize" at bounding box center [940, 225] width 86 height 16
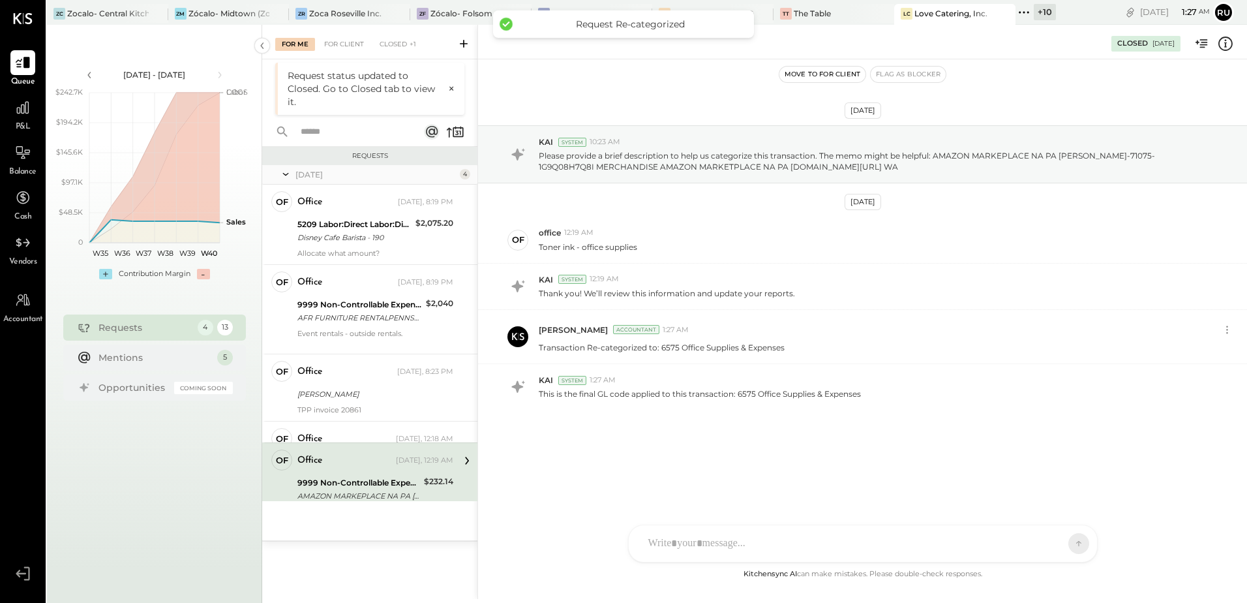
click at [936, 226] on div "of office 12:19 AM Toner ink - office supplies" at bounding box center [862, 240] width 769 height 46
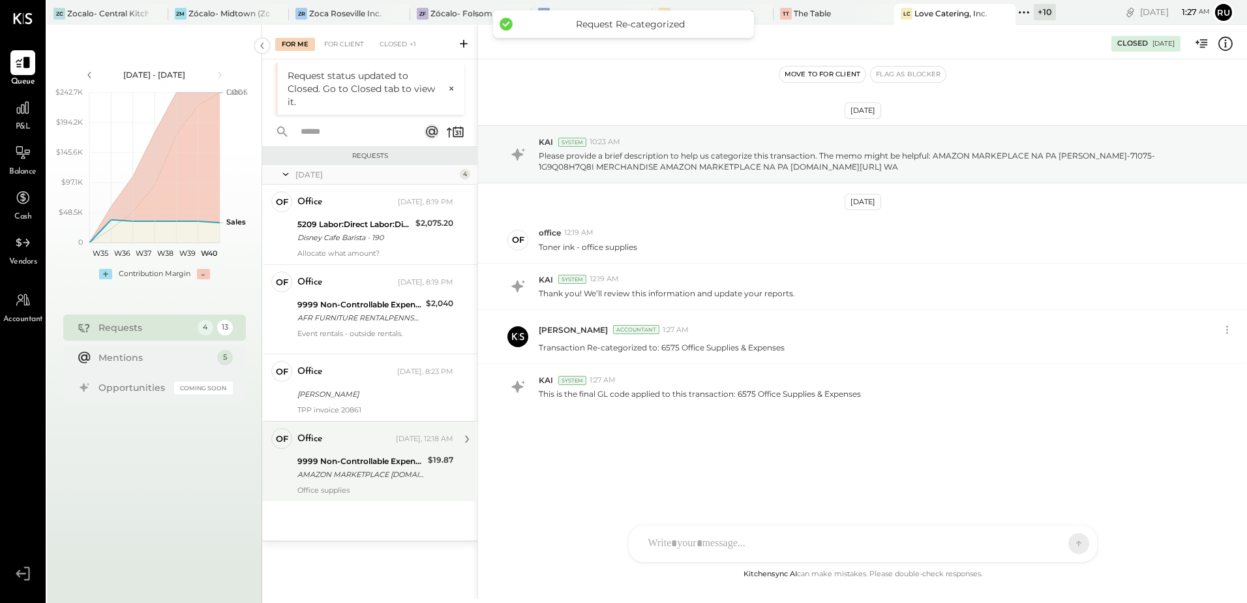
click at [369, 476] on div "AMAZON MARKETPLACE NAMZN.COM/BILL WA XXXX1075" at bounding box center [360, 474] width 127 height 13
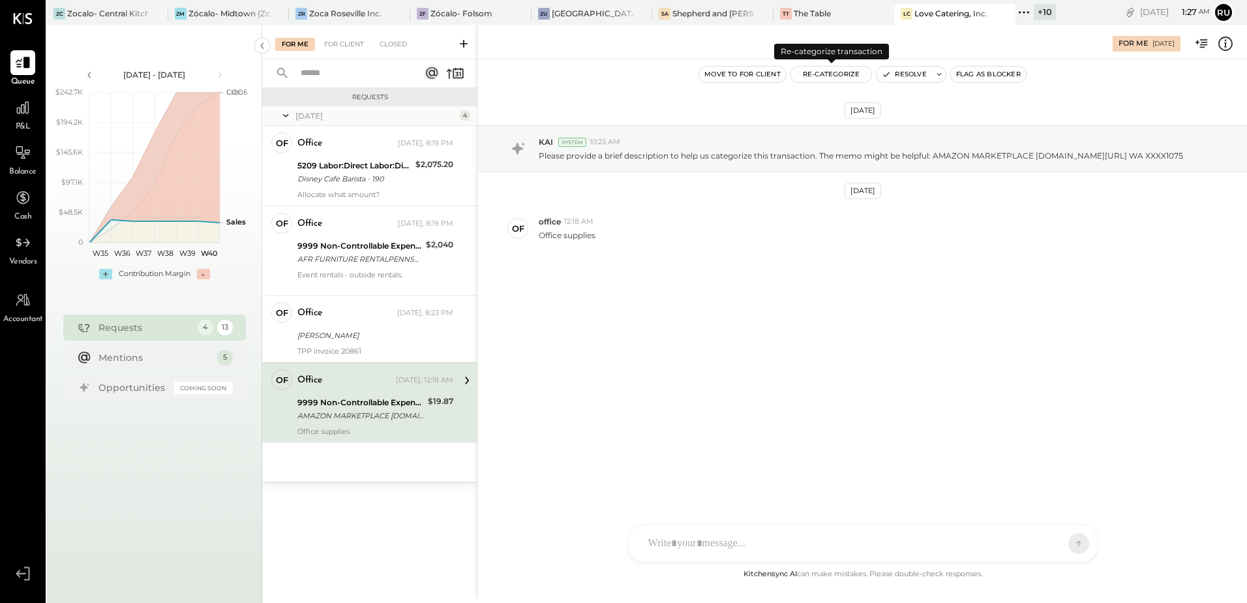
click at [850, 77] on button "Re-Categorize" at bounding box center [831, 75] width 81 height 16
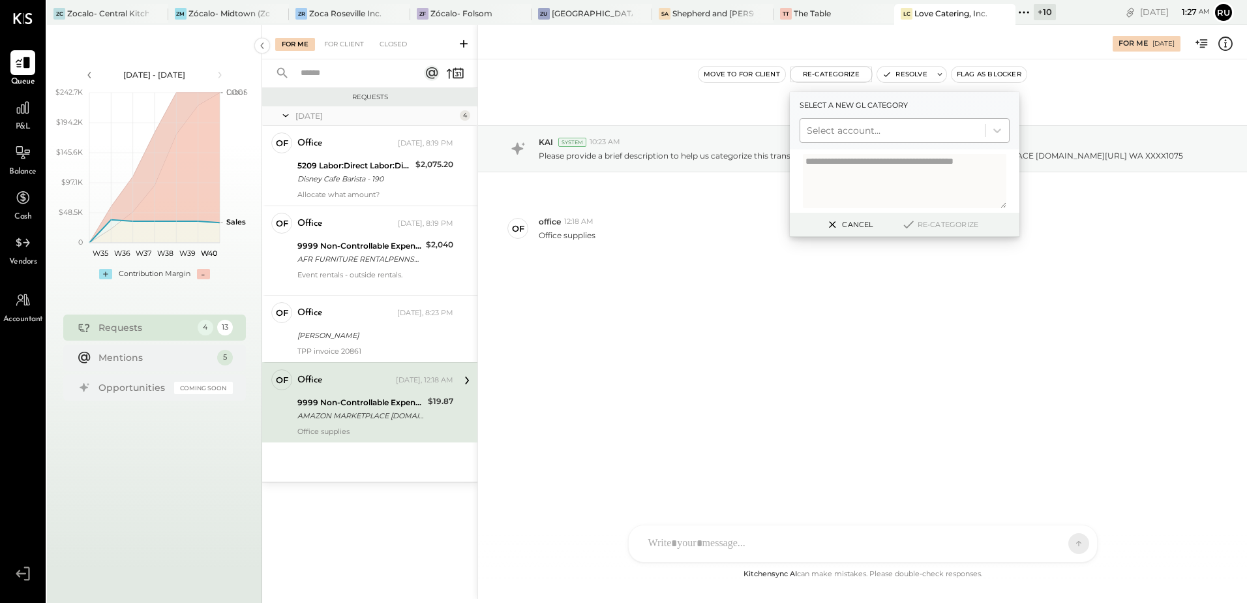
click at [860, 127] on div at bounding box center [893, 131] width 172 height 16
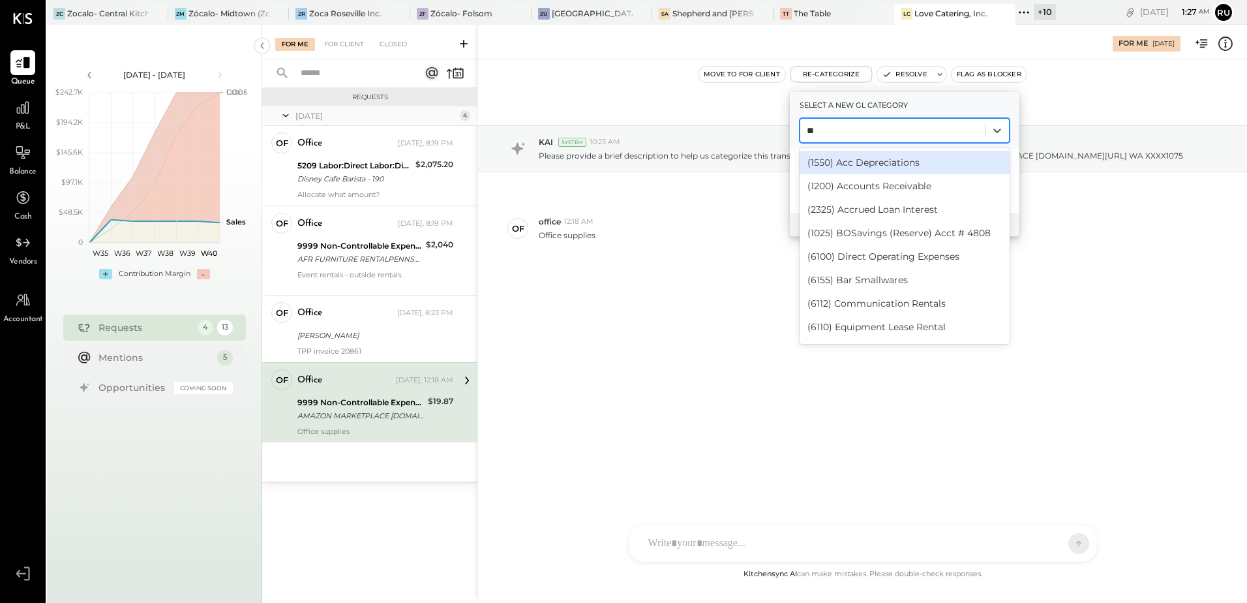
type input "*"
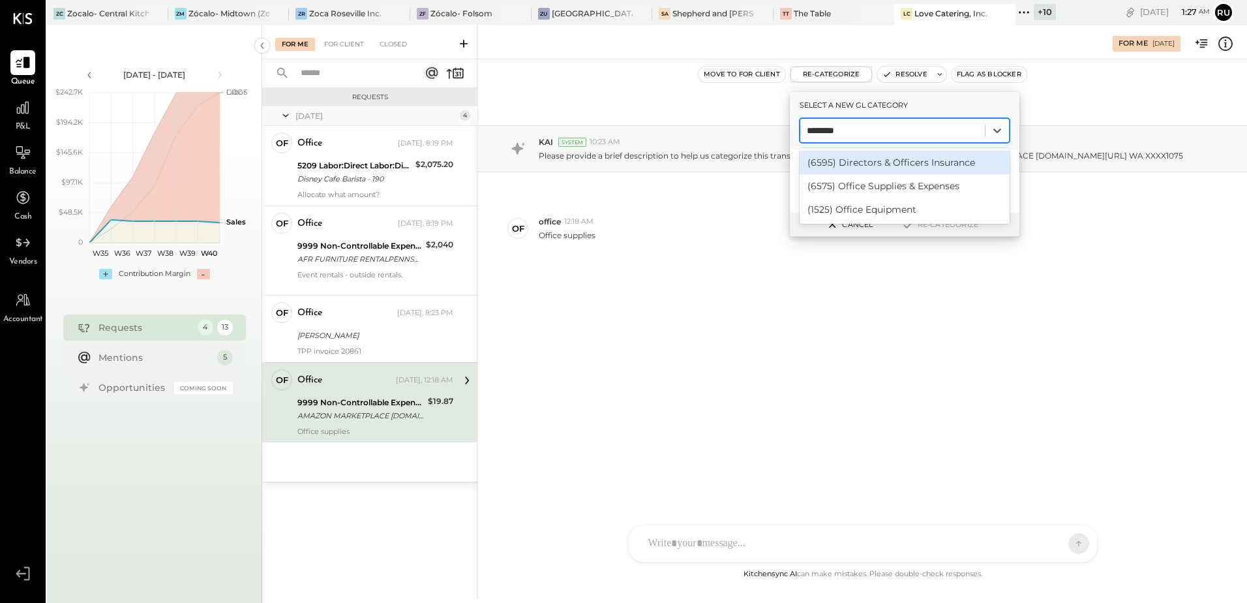
type input "*********"
click at [866, 160] on div "(6575) Office Supplies & Expenses" at bounding box center [905, 162] width 210 height 23
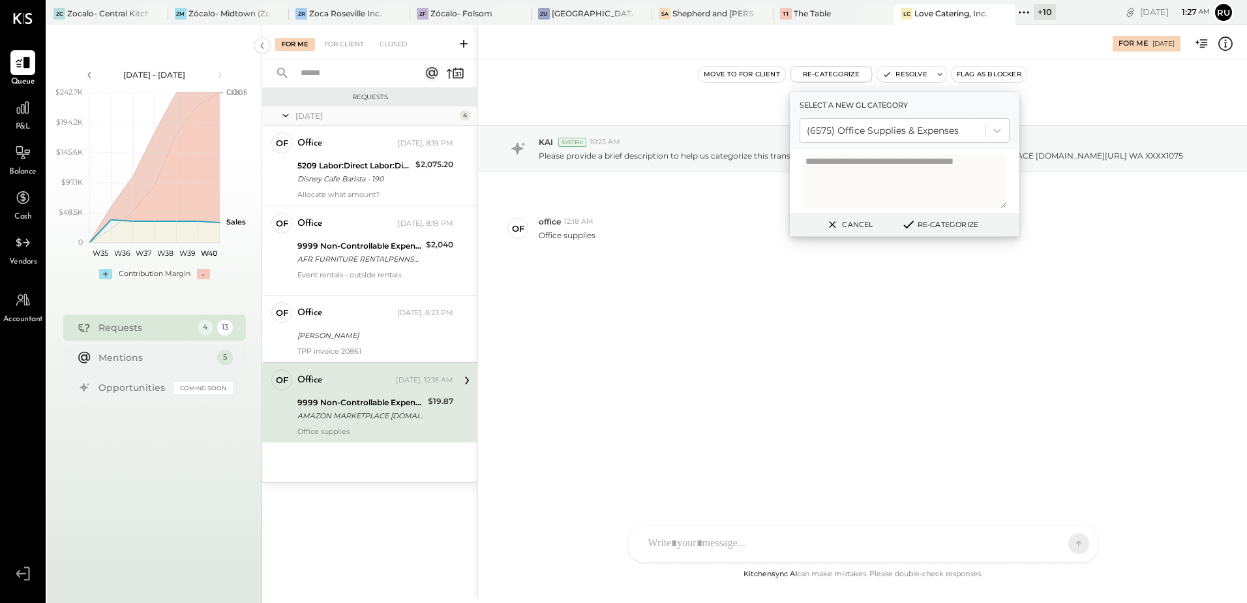
click at [930, 231] on button "Re-Categorize" at bounding box center [940, 225] width 86 height 16
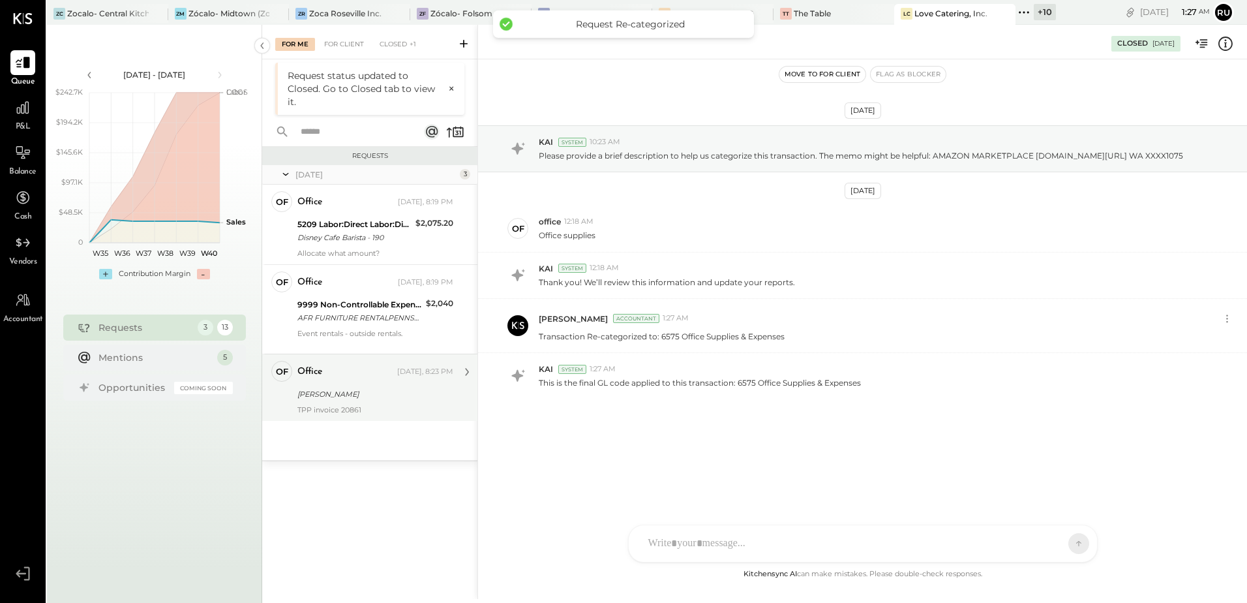
click at [341, 384] on div "office Yesterday, 8:23 PM Paul Heiman Sales TPP invoice 20861" at bounding box center [375, 387] width 156 height 53
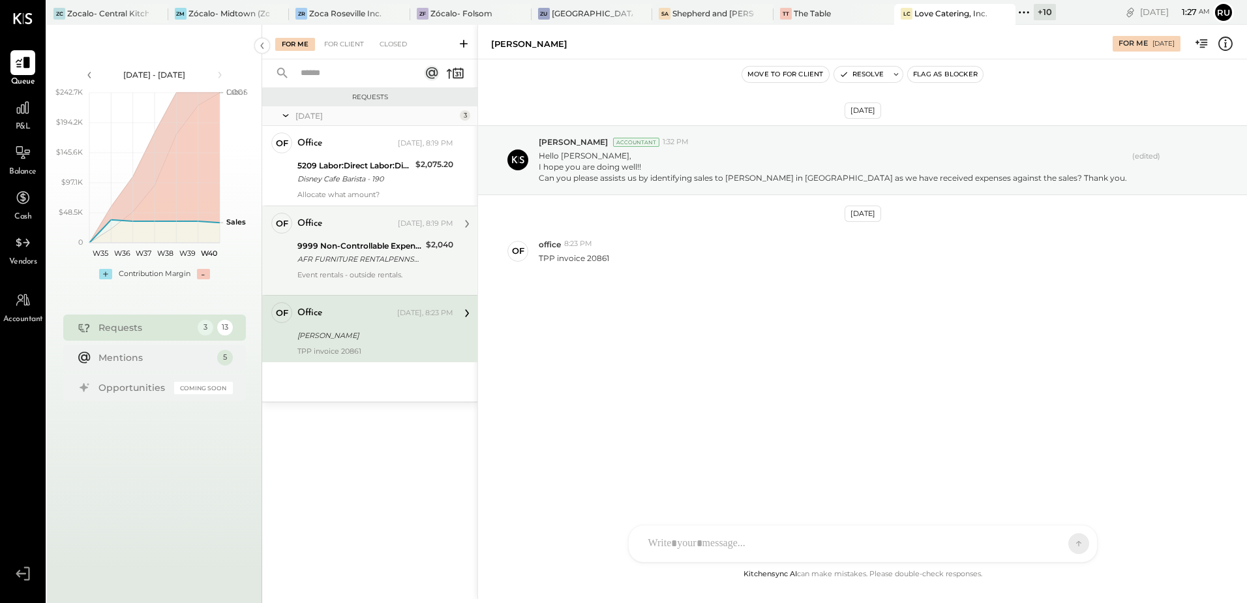
click at [346, 266] on div "9999 Non-Controllable Expenses:Other Income and Expenses:To Be Classified P&L A…" at bounding box center [359, 252] width 125 height 29
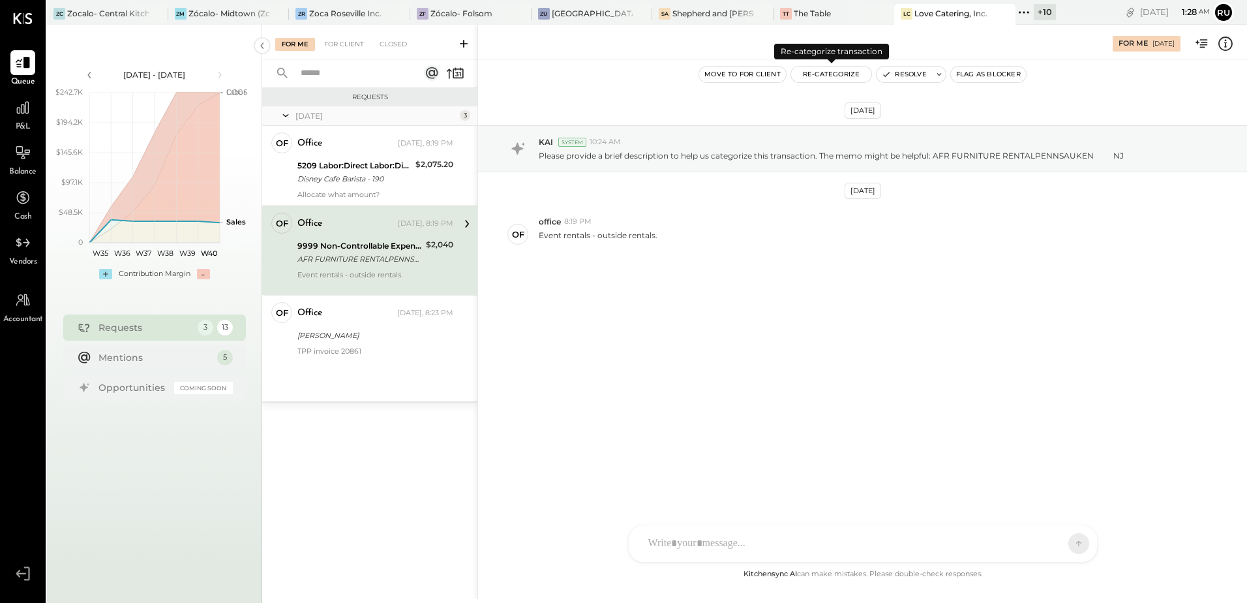
click at [842, 80] on button "Re-Categorize" at bounding box center [831, 75] width 81 height 16
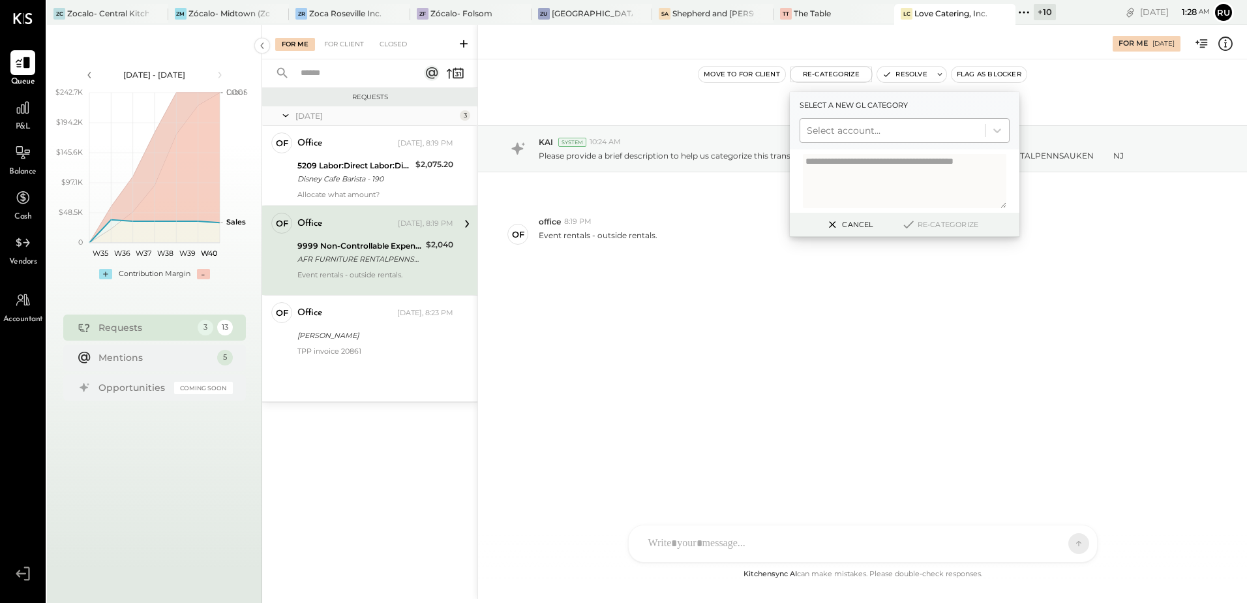
click at [849, 130] on div at bounding box center [893, 131] width 172 height 16
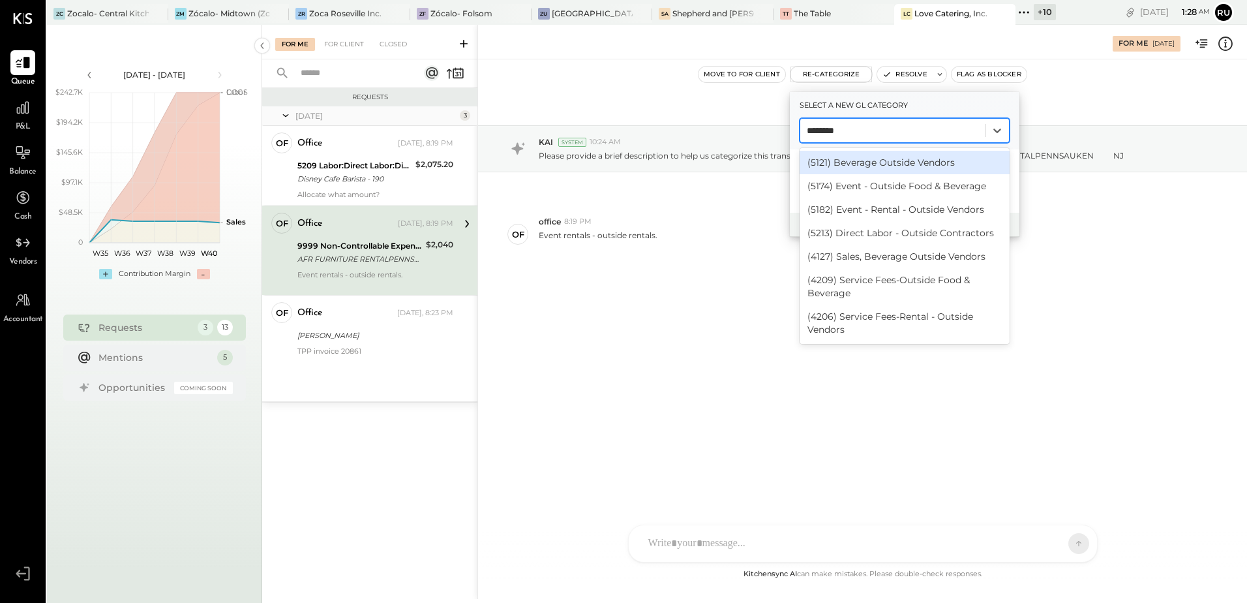
type input "*******"
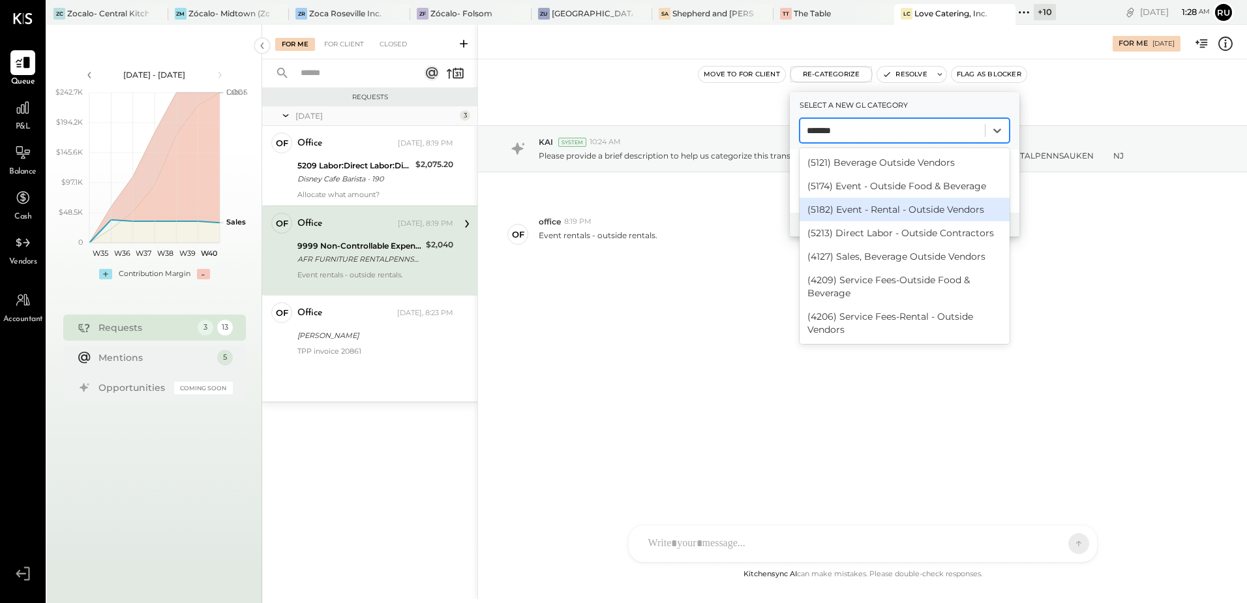
drag, startPoint x: 905, startPoint y: 213, endPoint x: 866, endPoint y: 200, distance: 40.6
click at [904, 212] on div "(5182) Event - Rental - Outside Vendors" at bounding box center [905, 209] width 210 height 23
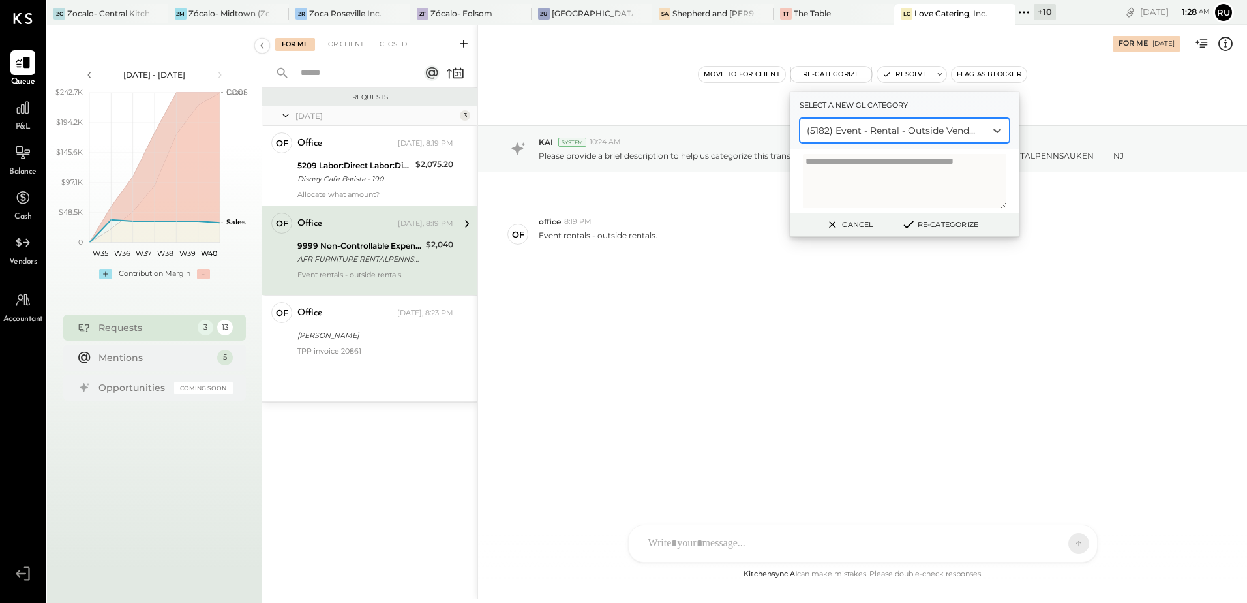
click at [853, 186] on textarea at bounding box center [905, 181] width 204 height 54
type textarea "**********"
click at [941, 217] on button "Re-Categorize" at bounding box center [940, 225] width 86 height 16
click at [942, 219] on button "Re-Categorize" at bounding box center [945, 225] width 86 height 16
click at [946, 220] on button "Re-Categorize" at bounding box center [945, 225] width 86 height 16
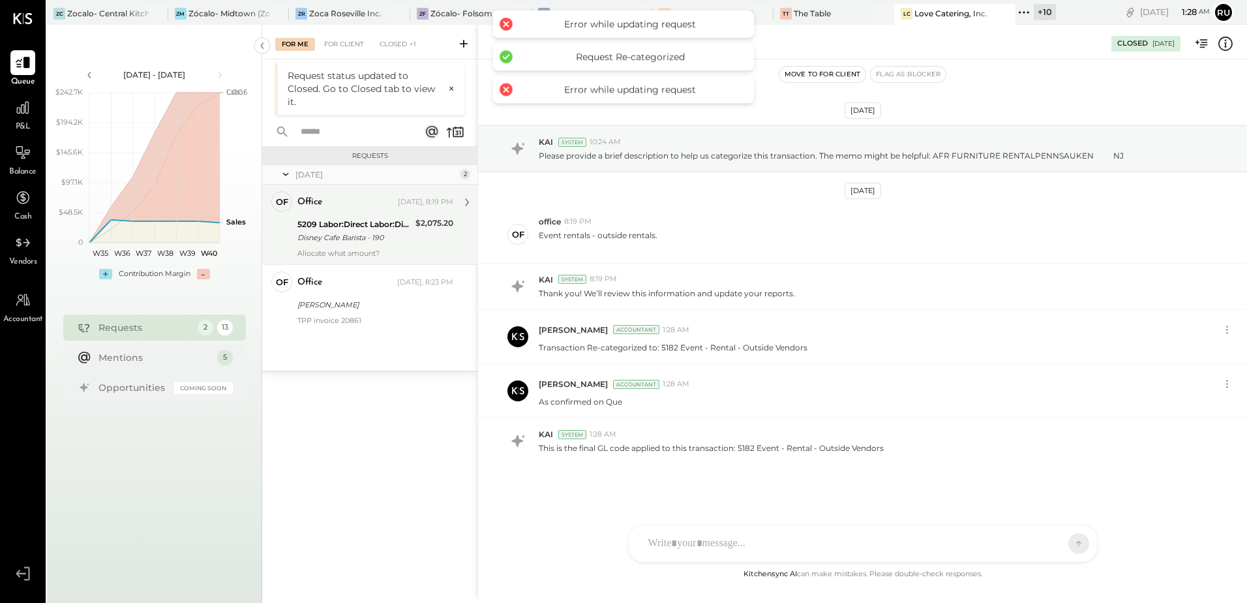
click at [364, 252] on div "Allocate what amount?" at bounding box center [375, 253] width 156 height 9
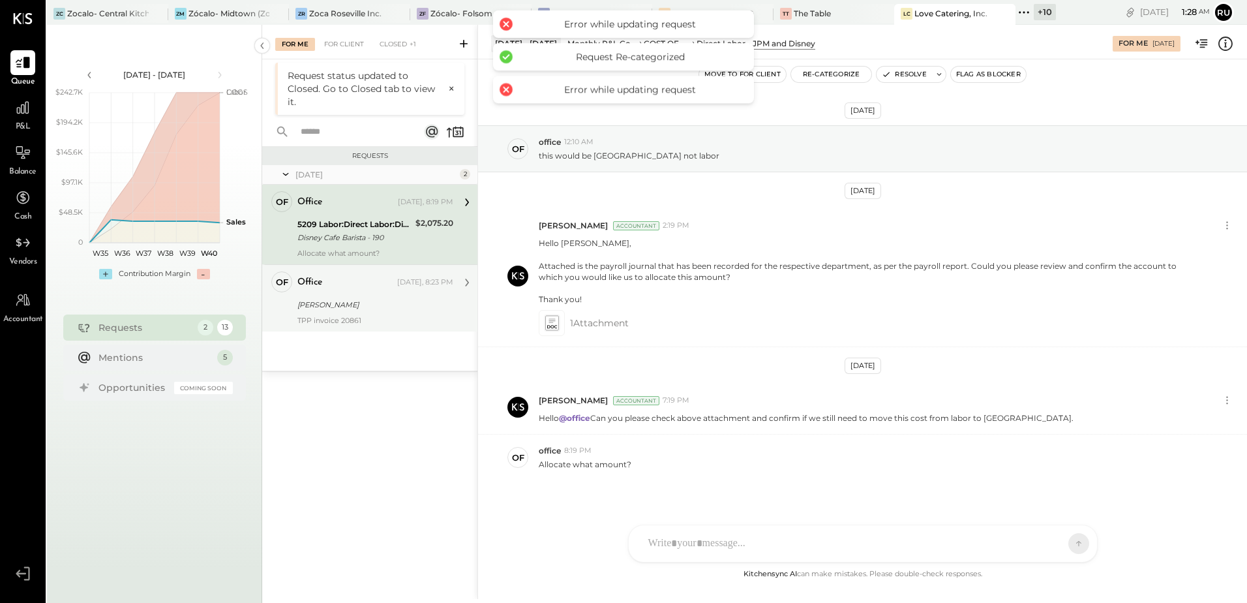
scroll to position [12, 0]
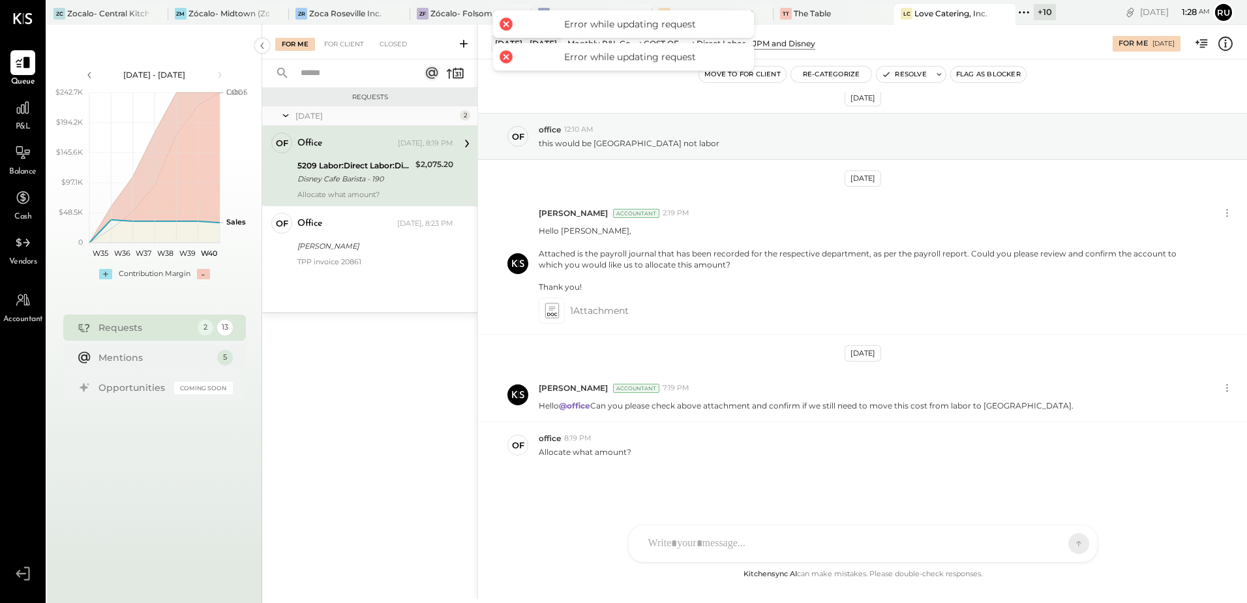
click at [364, 183] on div "Disney Cafe Barista - 190" at bounding box center [354, 178] width 114 height 13
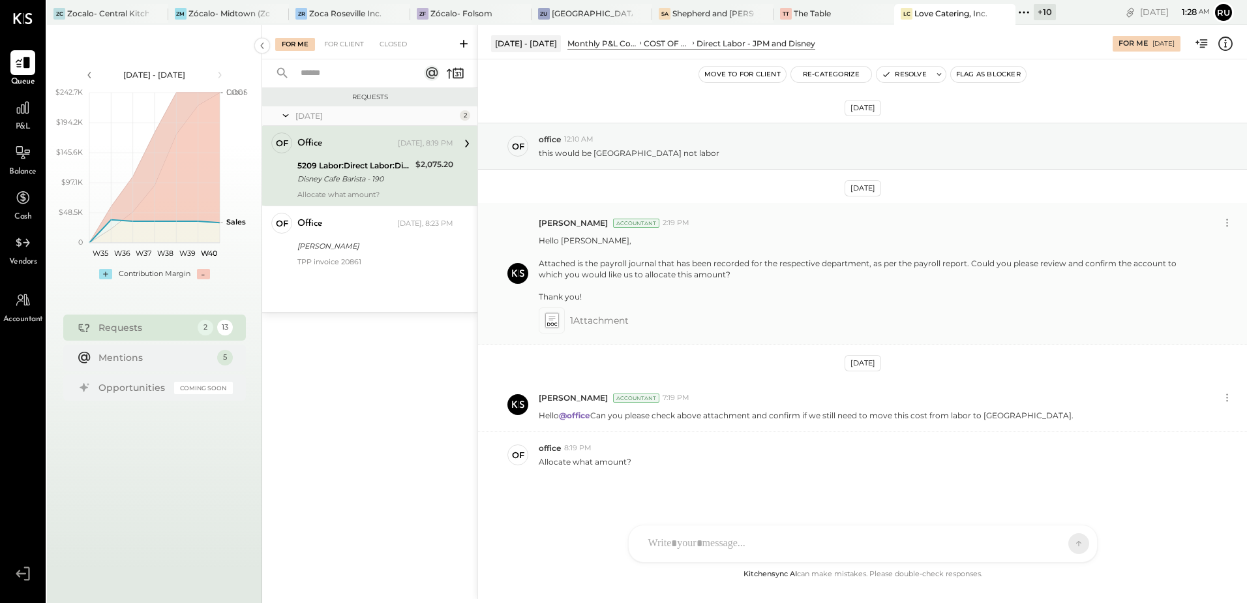
scroll to position [0, 0]
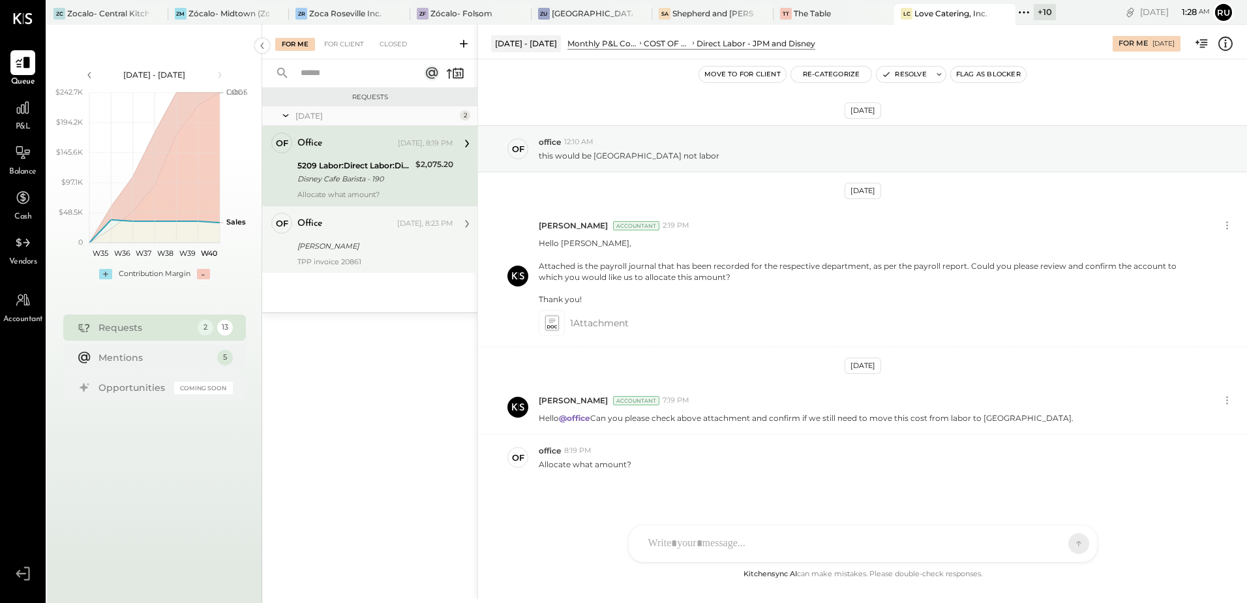
click at [354, 254] on div "office Yesterday, 8:23 PM Paul Heiman Sales TPP invoice 20861" at bounding box center [375, 239] width 156 height 53
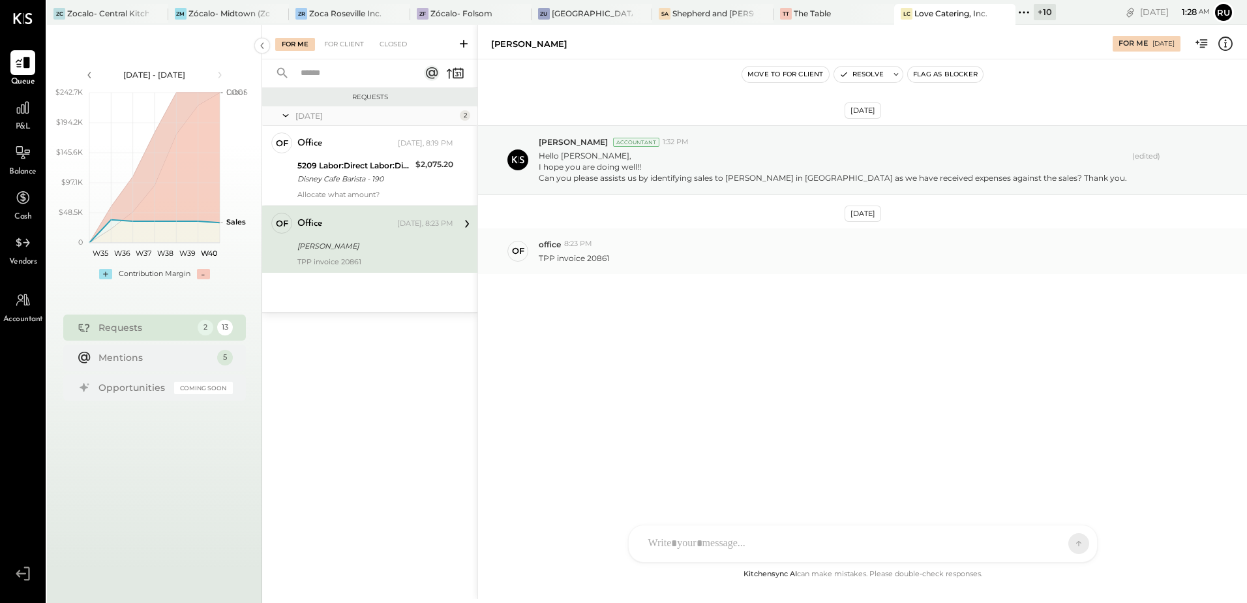
click at [614, 255] on div "TPP invoice 20861" at bounding box center [888, 257] width 698 height 14
click at [626, 179] on div "Can you please assists us by identifying sales to Paul Heimann in TPP as we hav…" at bounding box center [833, 177] width 588 height 11
click at [639, 267] on div "of office 8:23 PM TPP invoice 20861" at bounding box center [862, 251] width 769 height 46
click at [650, 179] on div "Can you please assists us by identifying sales to Paul Heimann in TPP as we hav…" at bounding box center [833, 177] width 588 height 11
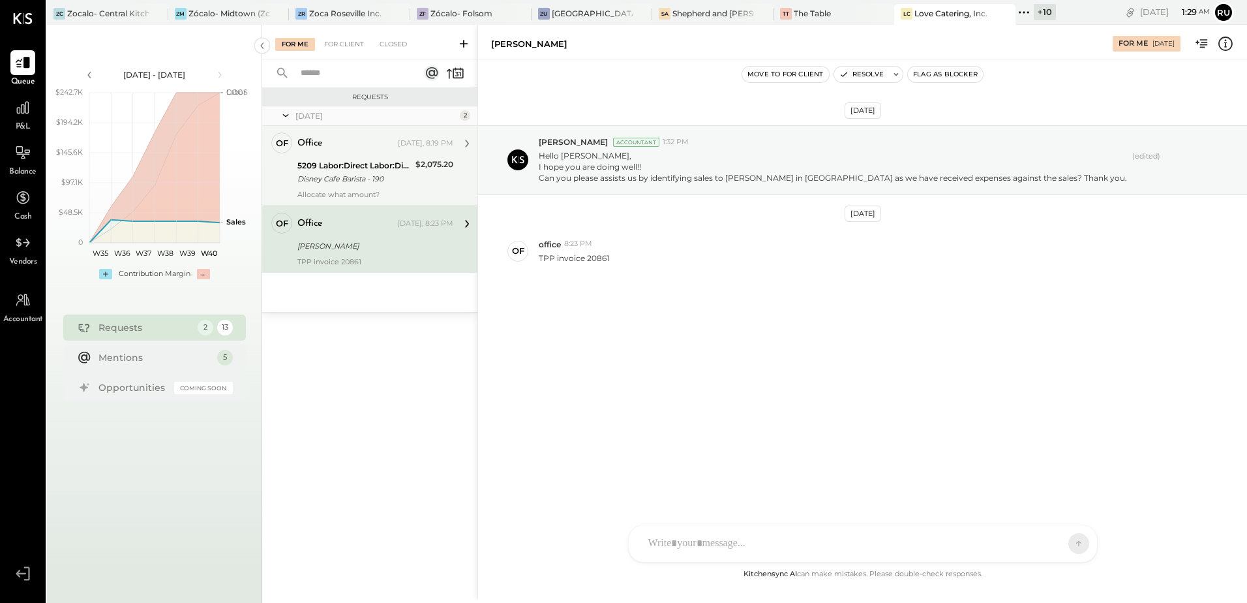
click at [367, 179] on div "Disney Cafe Barista - 190" at bounding box center [354, 178] width 114 height 13
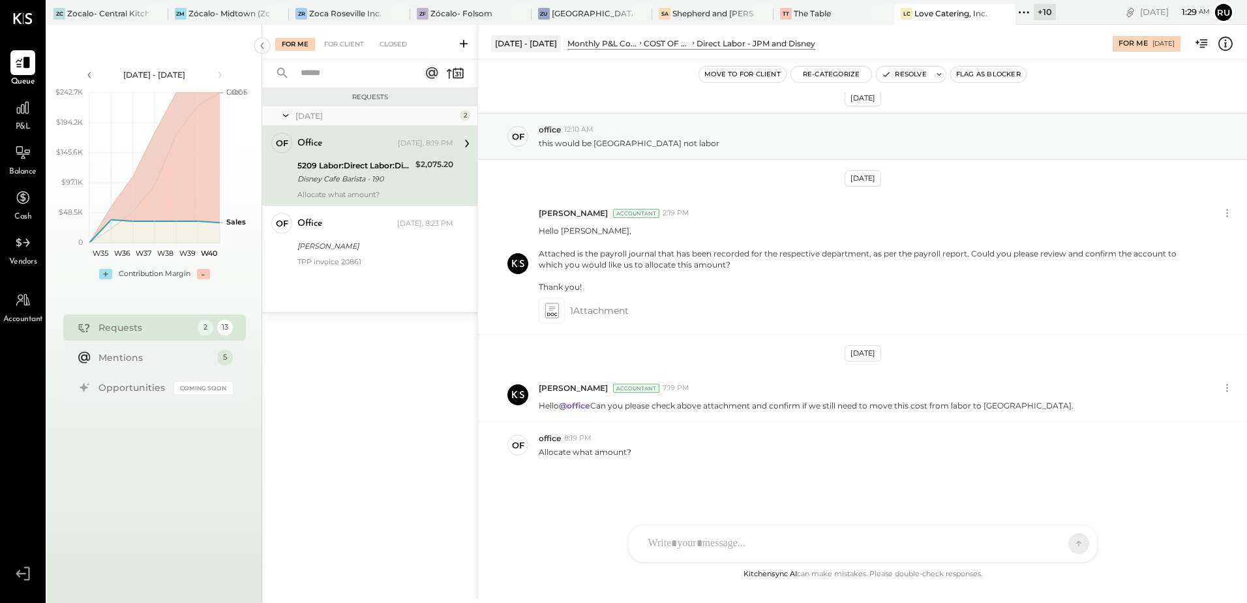
click at [136, 330] on div "Requests" at bounding box center [145, 327] width 93 height 13
click at [124, 350] on div "Mentions" at bounding box center [155, 356] width 112 height 13
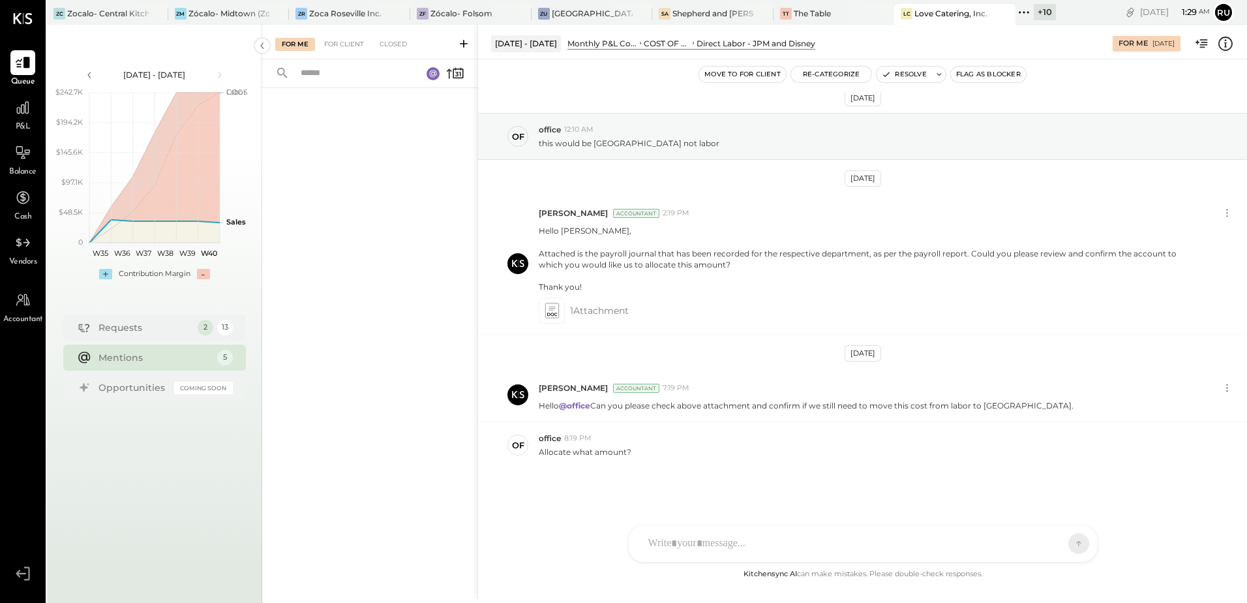
click at [106, 360] on div "Mentions" at bounding box center [155, 357] width 112 height 13
click at [179, 360] on div "Mentions" at bounding box center [155, 357] width 112 height 13
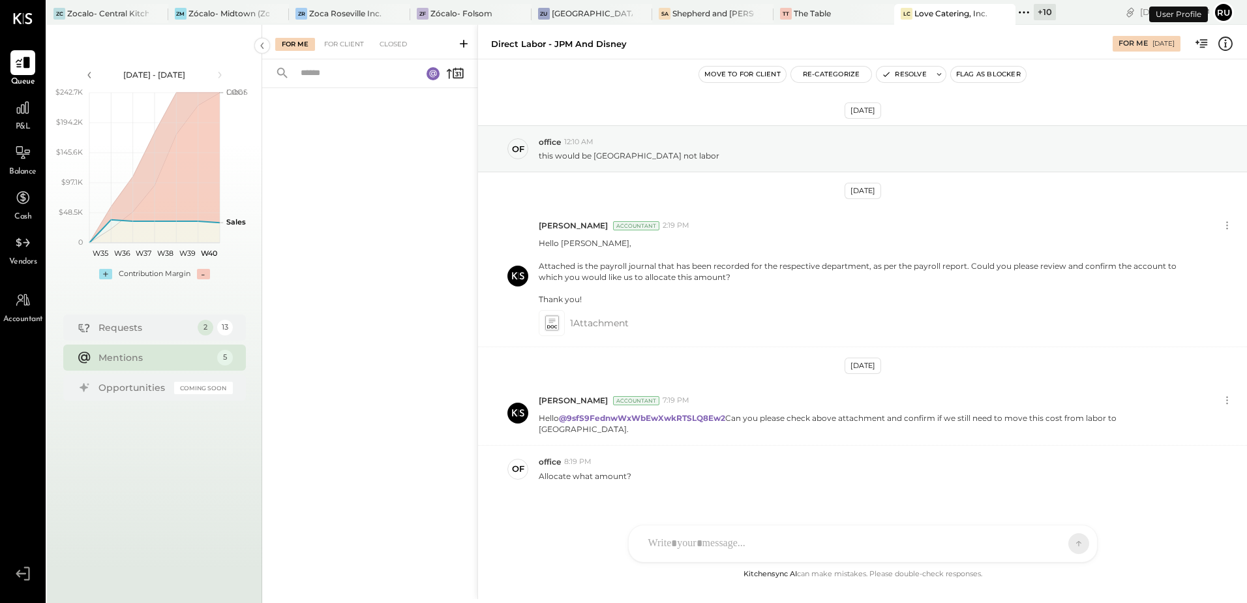
scroll to position [12, 0]
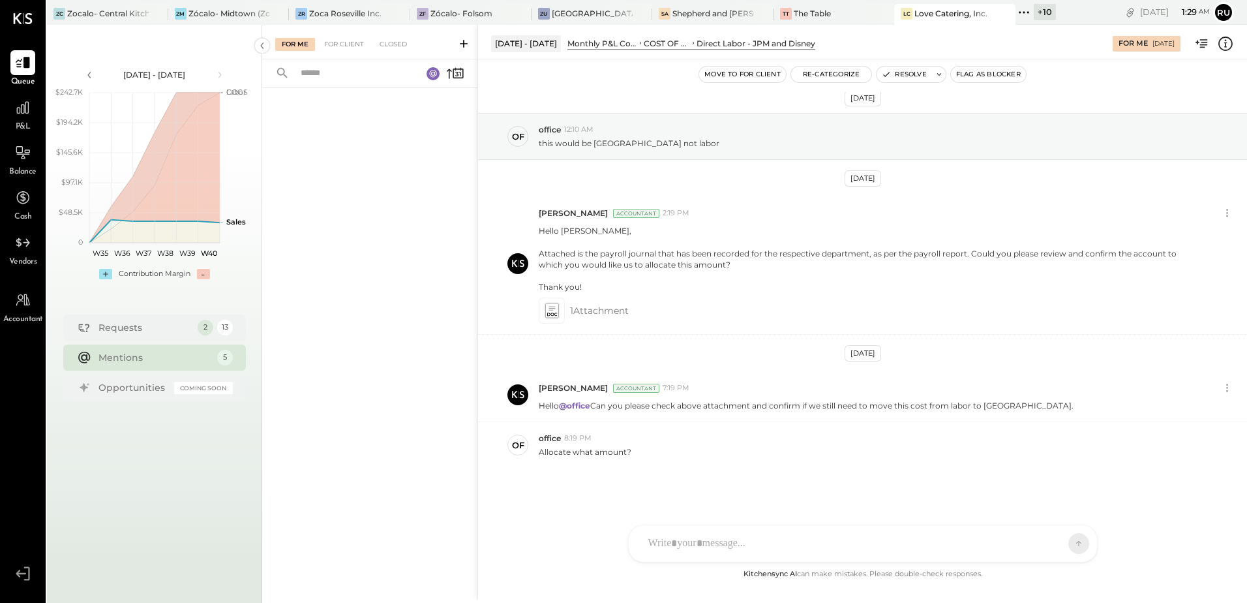
click at [115, 359] on div "Mentions" at bounding box center [155, 357] width 112 height 13
click at [347, 45] on div "For Client" at bounding box center [344, 44] width 53 height 13
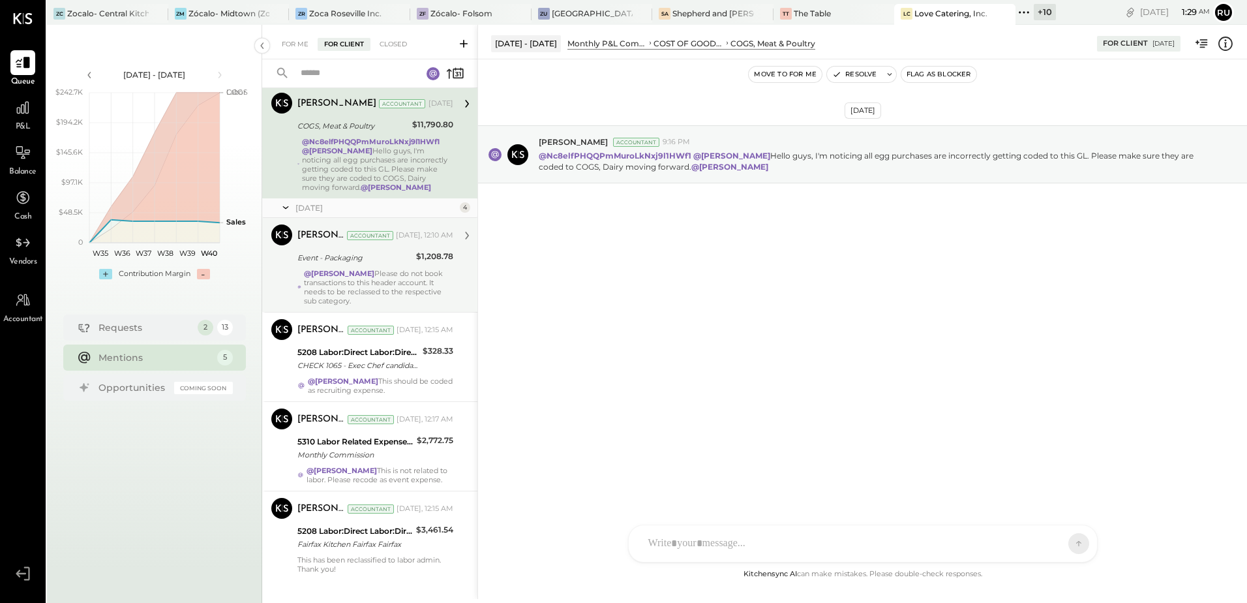
scroll to position [58, 0]
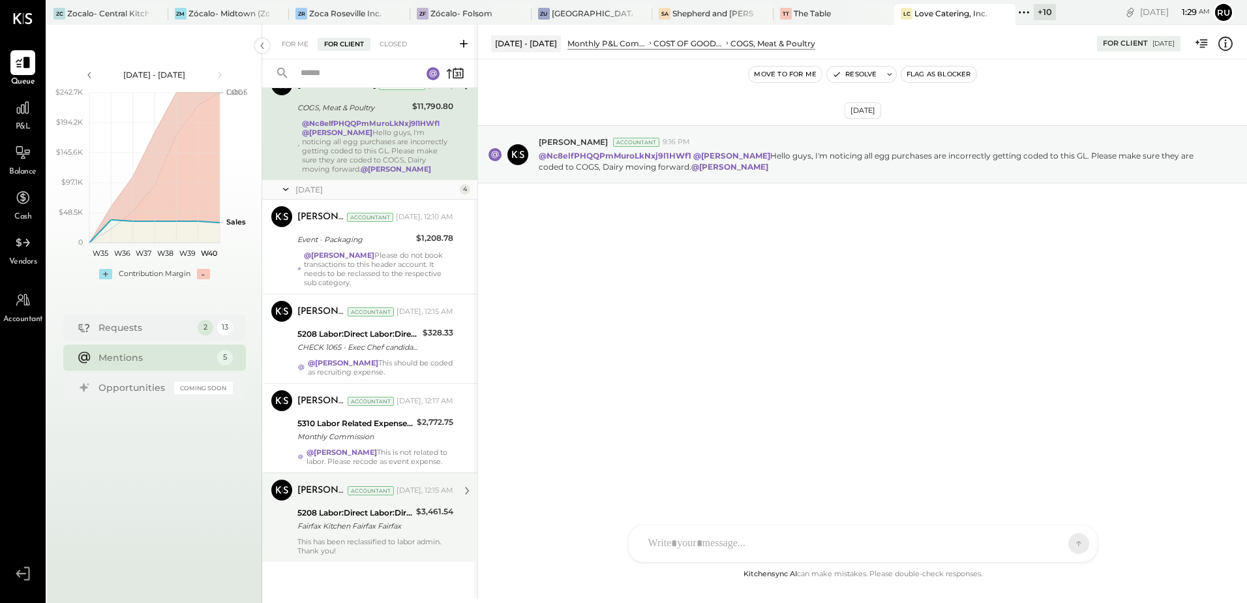
click at [365, 521] on div "Fairfax Kitchen Fairfax Fairfax" at bounding box center [354, 525] width 115 height 13
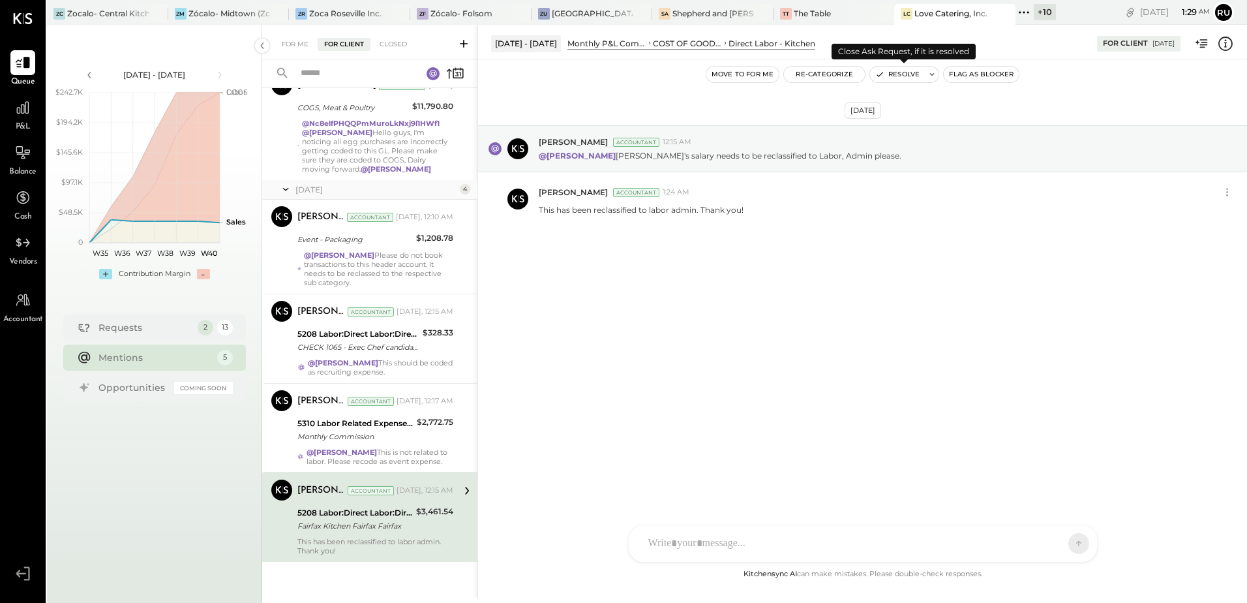
click at [898, 73] on button "Resolve" at bounding box center [897, 75] width 55 height 16
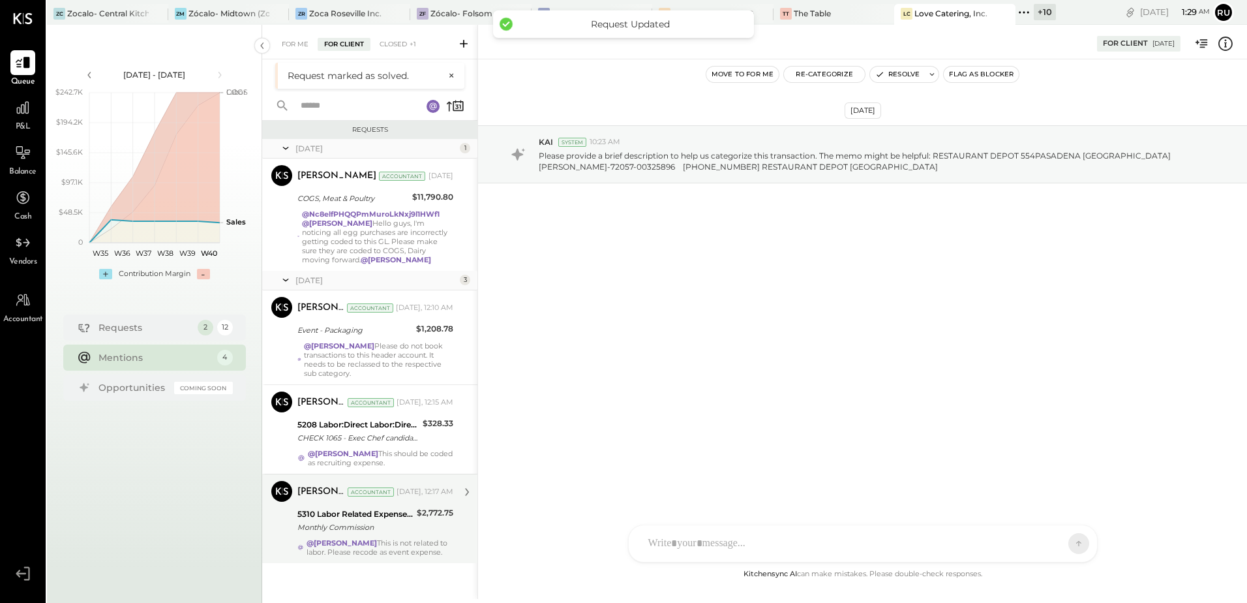
click at [339, 521] on div "Monthly Commission" at bounding box center [354, 527] width 115 height 13
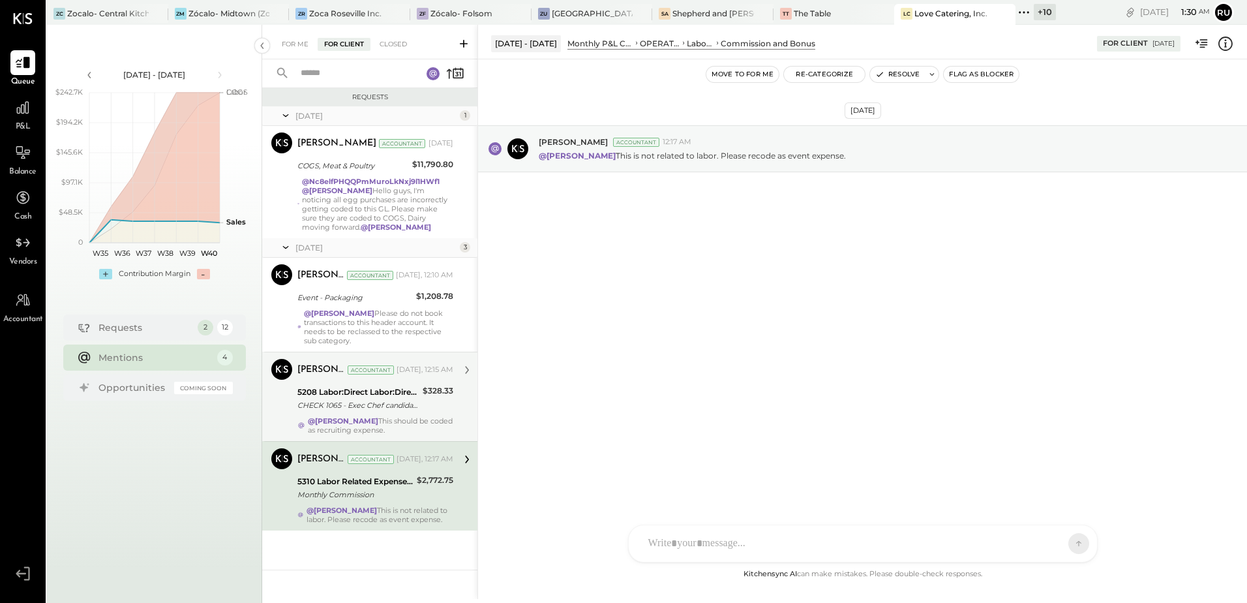
click at [369, 420] on strong "@[PERSON_NAME]" at bounding box center [343, 420] width 70 height 9
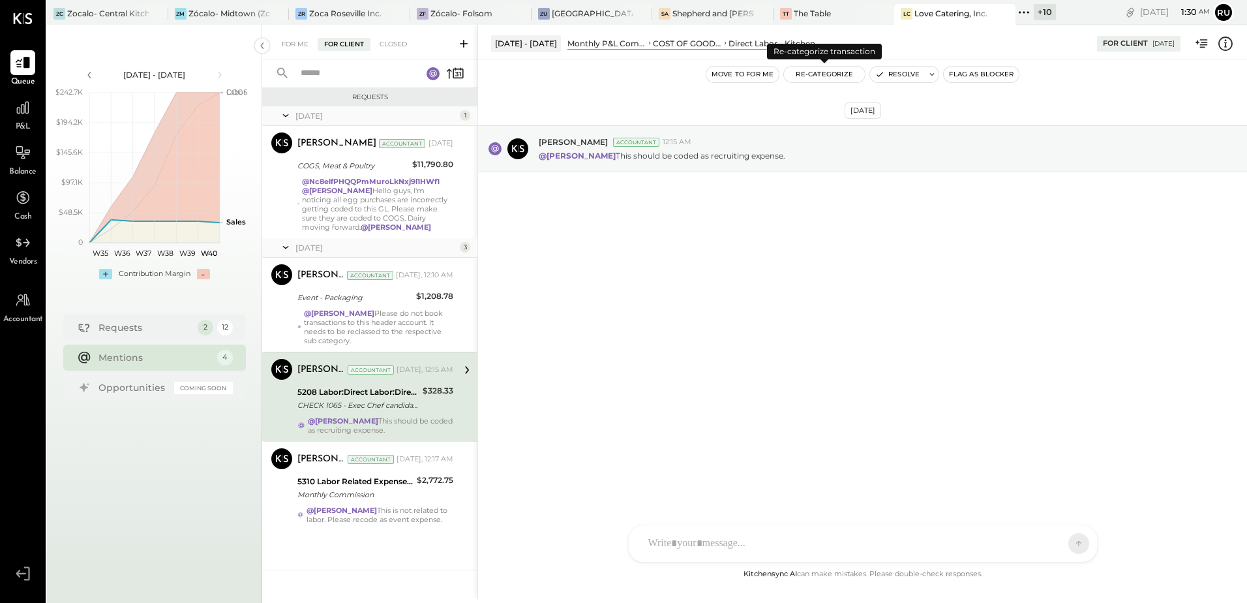
click at [846, 73] on button "Re-Categorize" at bounding box center [824, 75] width 81 height 16
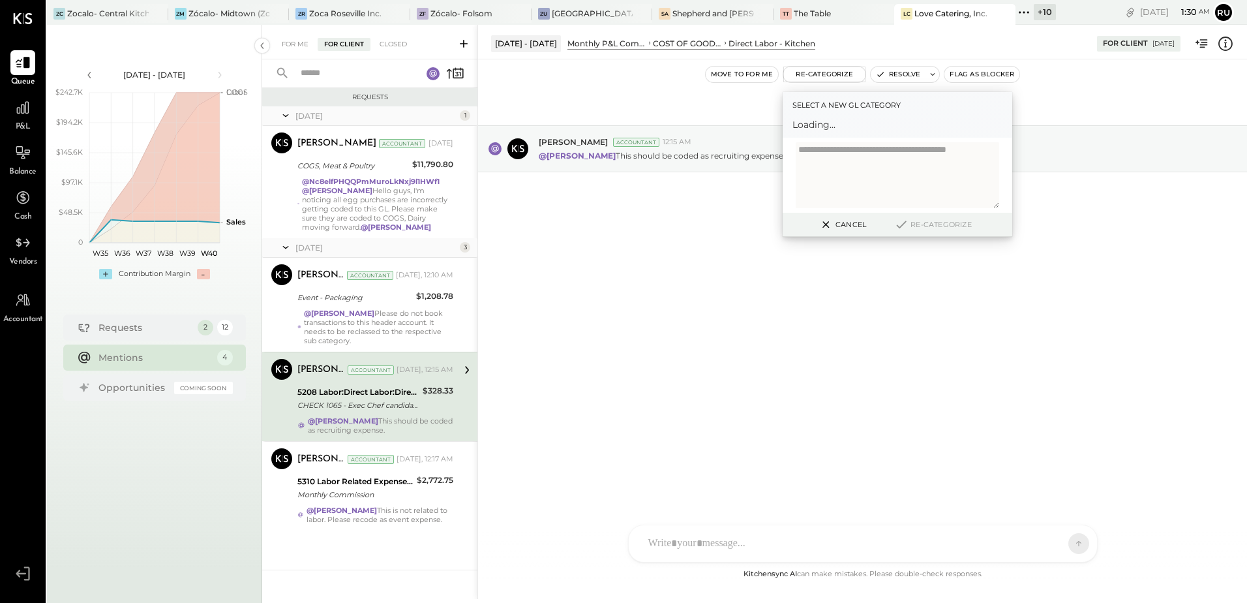
click at [845, 152] on textarea at bounding box center [898, 175] width 204 height 66
type textarea "******"
drag, startPoint x: 844, startPoint y: 115, endPoint x: 844, endPoint y: 123, distance: 7.9
click at [844, 115] on div "Select a new gl category Select account..." at bounding box center [898, 120] width 230 height 57
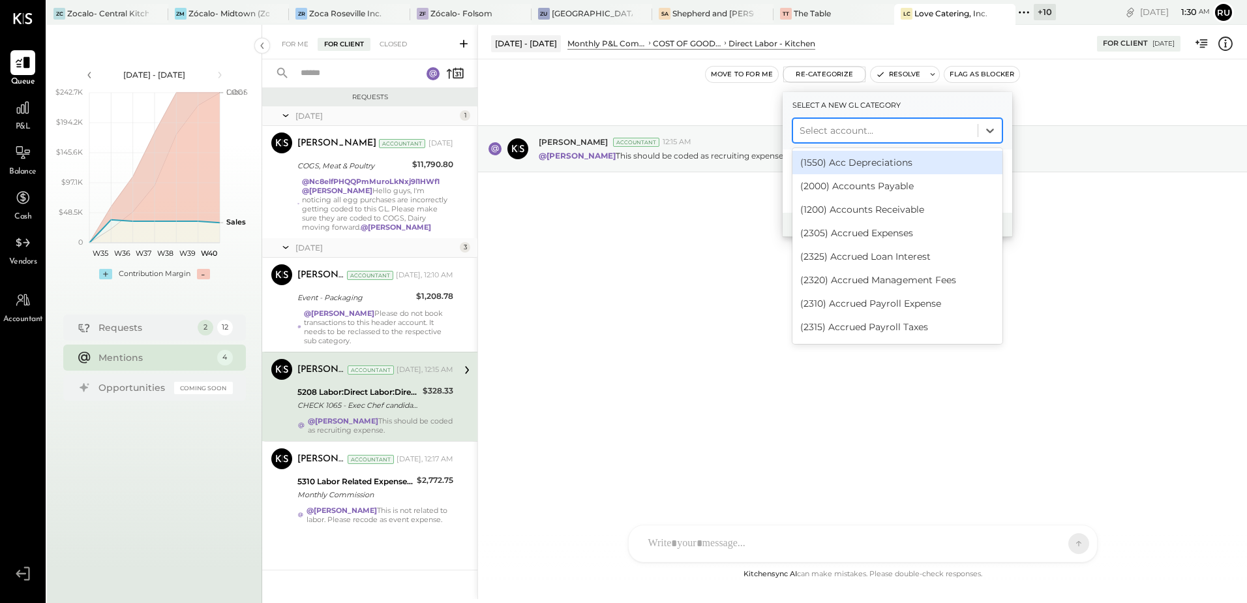
click at [842, 130] on div at bounding box center [886, 131] width 172 height 16
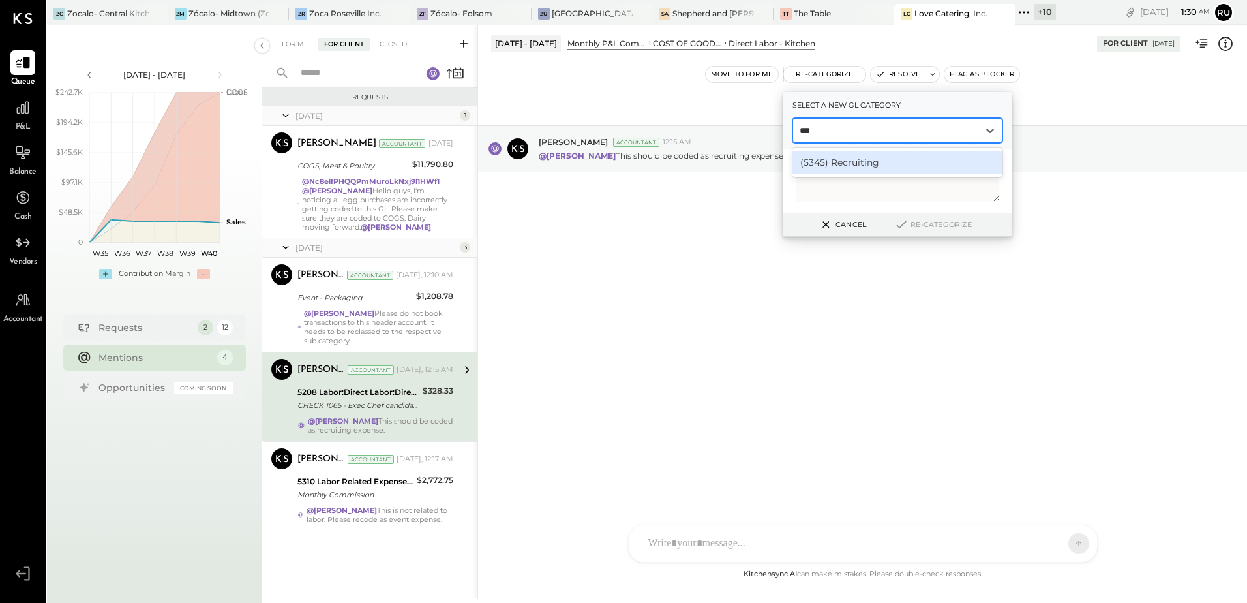
type input "****"
click at [855, 163] on div "(5345) Recruiting" at bounding box center [898, 162] width 210 height 23
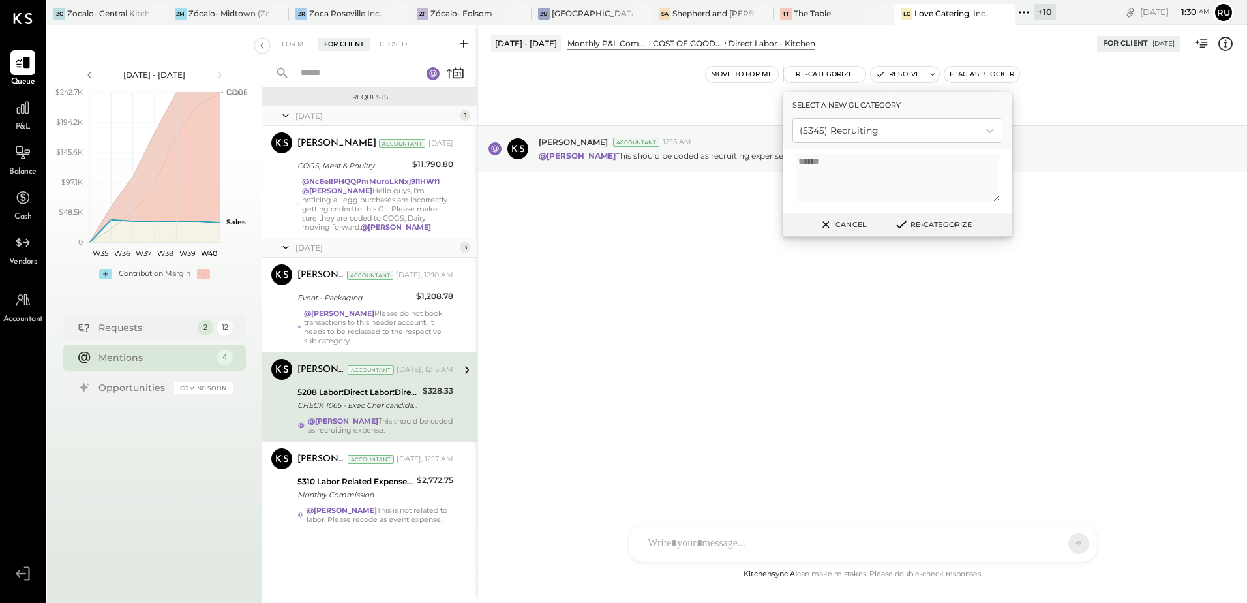
drag, startPoint x: 825, startPoint y: 162, endPoint x: 785, endPoint y: 162, distance: 39.1
click at [785, 162] on div "******" at bounding box center [898, 180] width 230 height 63
type textarea "**********"
click at [950, 227] on button "Re-Categorize" at bounding box center [933, 225] width 86 height 16
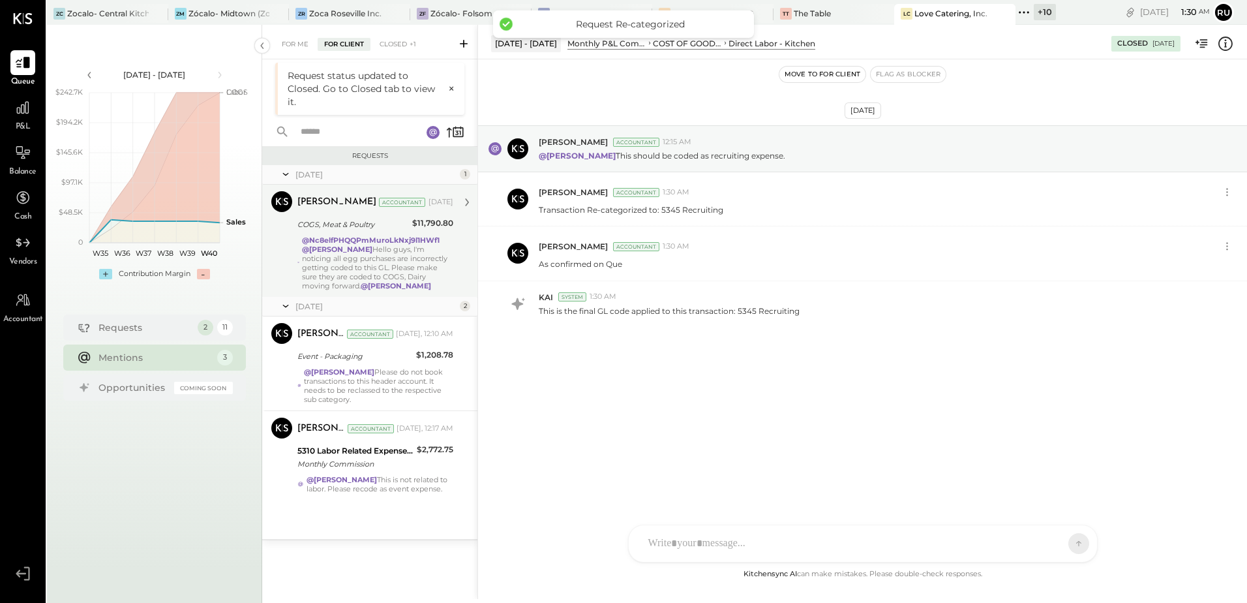
click at [415, 260] on div "@Nc8elfPHQQPmMuroLkNxj9l1HWf1 @[PERSON_NAME] Hello guys, I'm noticing all egg p…" at bounding box center [377, 263] width 151 height 55
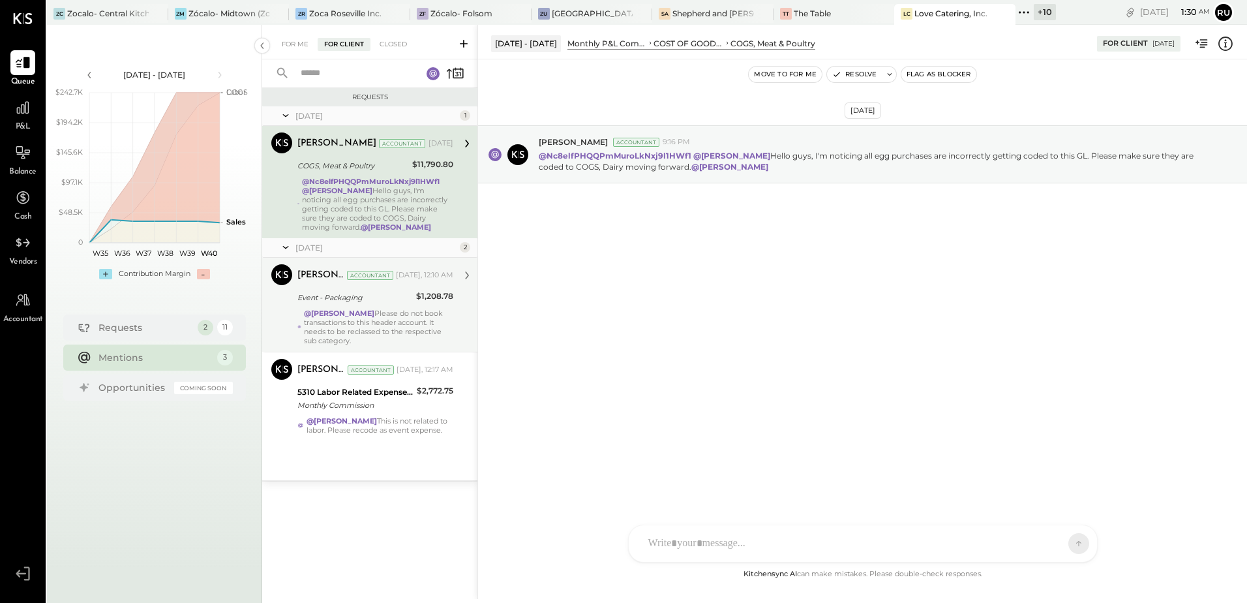
click at [364, 320] on div "@[PERSON_NAME] Please do not book transactions to this header account. It needs…" at bounding box center [378, 327] width 149 height 37
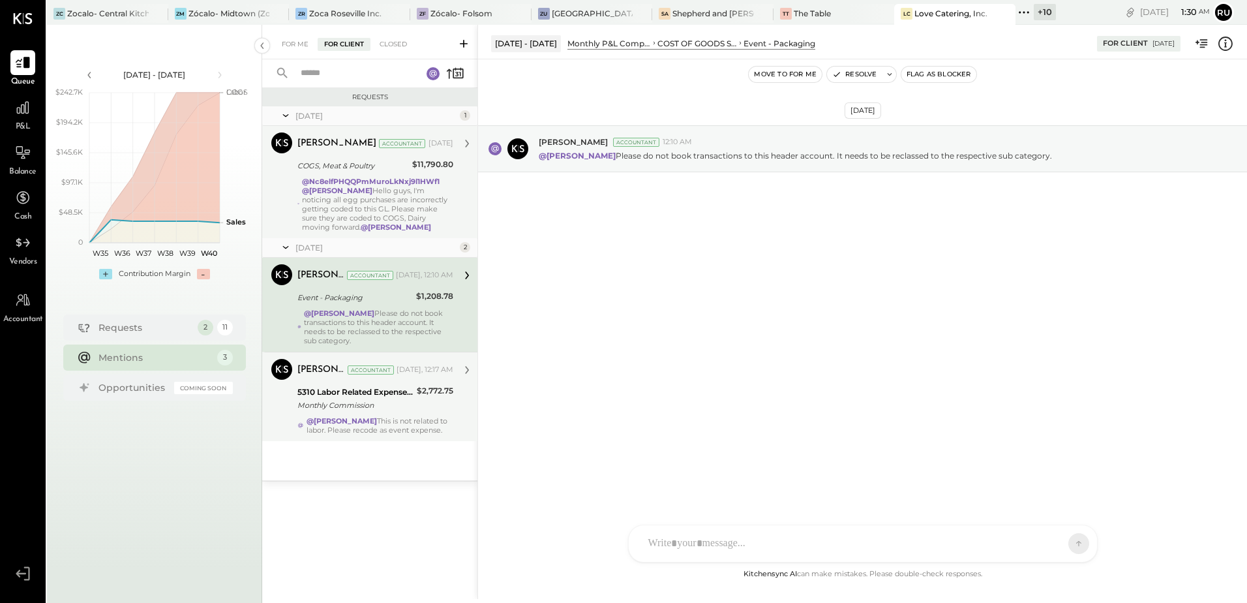
click at [389, 408] on div "Monthly Commission" at bounding box center [354, 405] width 115 height 13
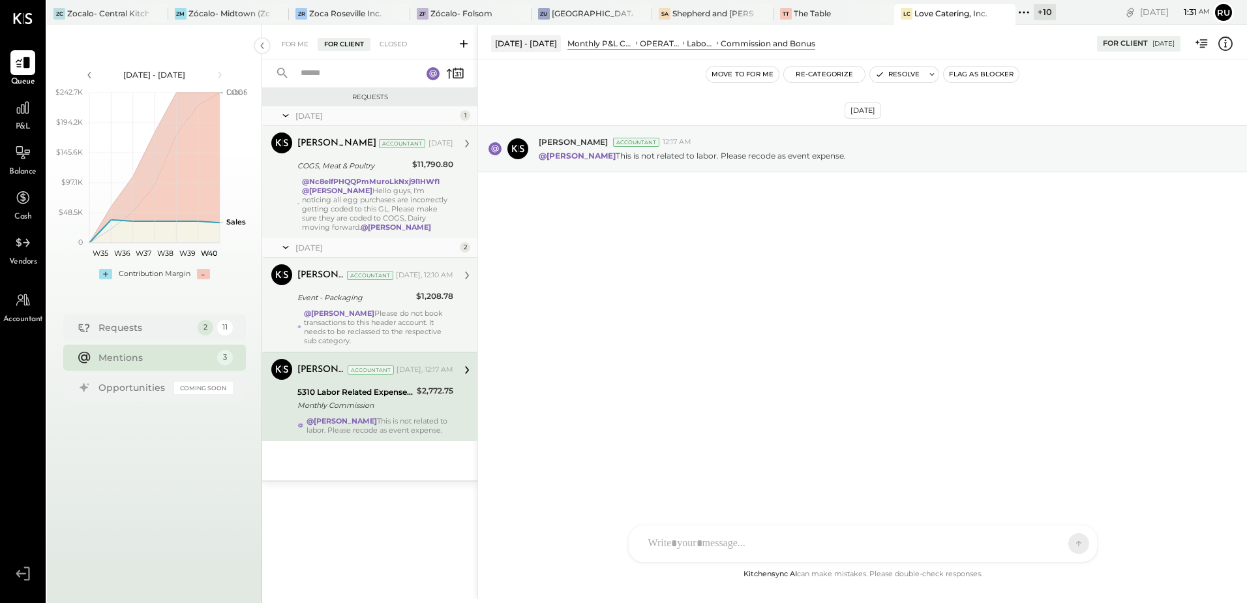
click at [600, 301] on div "[DATE] [PERSON_NAME] Accountant 12:17 AM @[PERSON_NAME] This is not related to …" at bounding box center [862, 312] width 769 height 507
click at [118, 324] on div "Requests" at bounding box center [145, 326] width 93 height 13
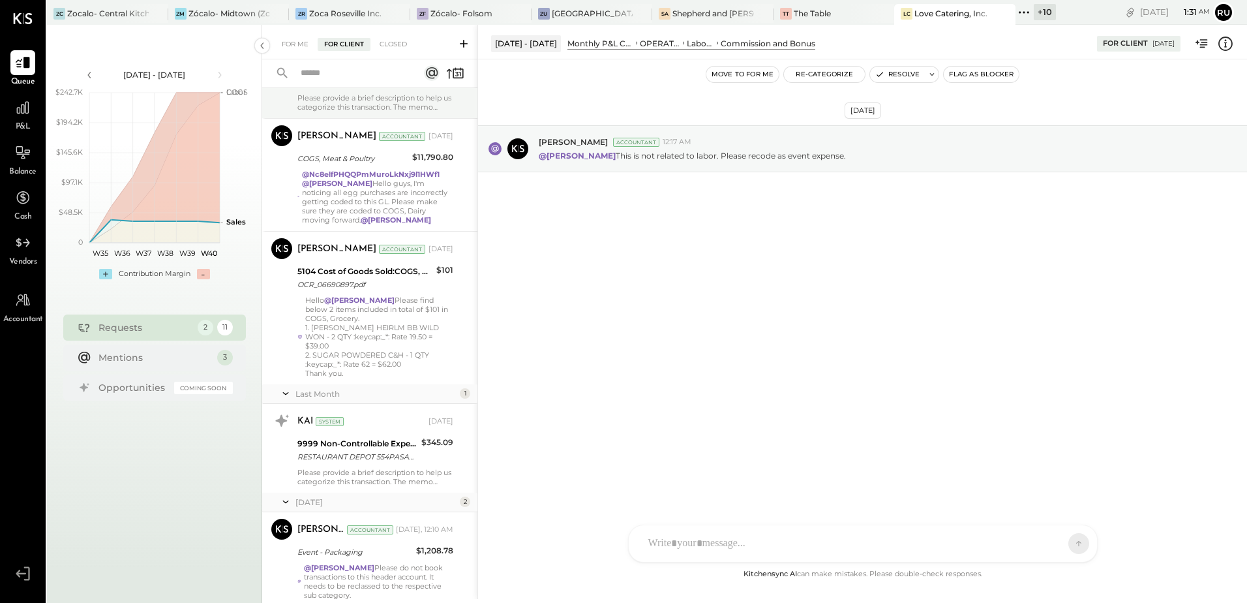
scroll to position [472, 0]
